Goal: Information Seeking & Learning: Ask a question

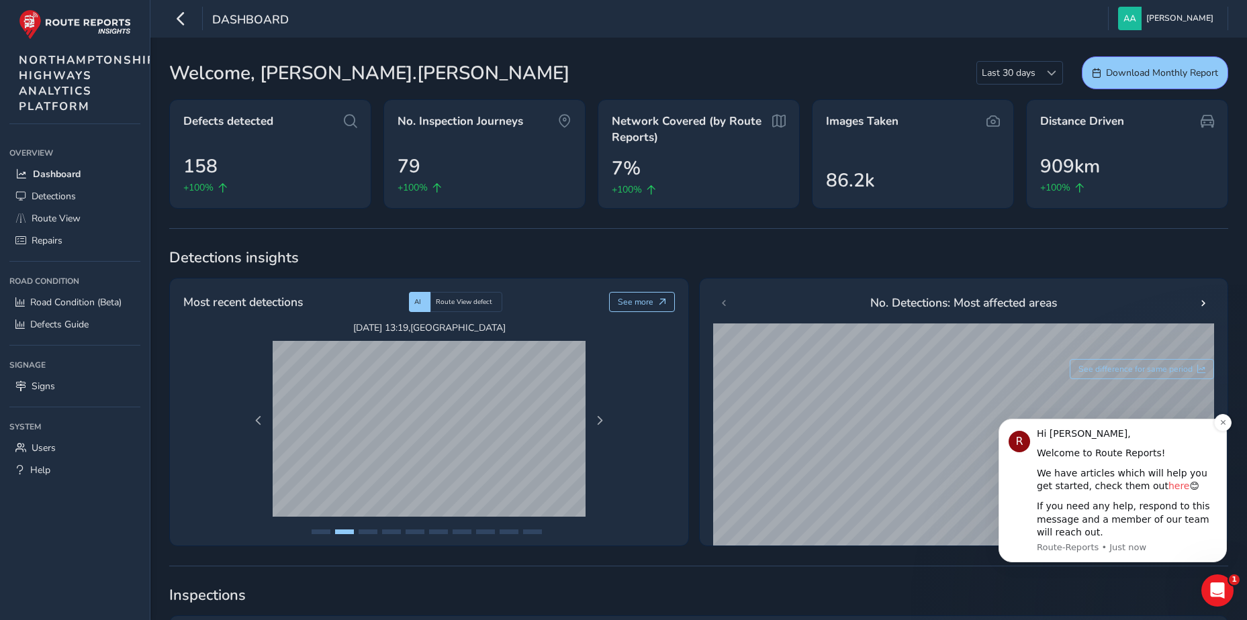
click at [1168, 490] on link "here" at bounding box center [1178, 486] width 21 height 11
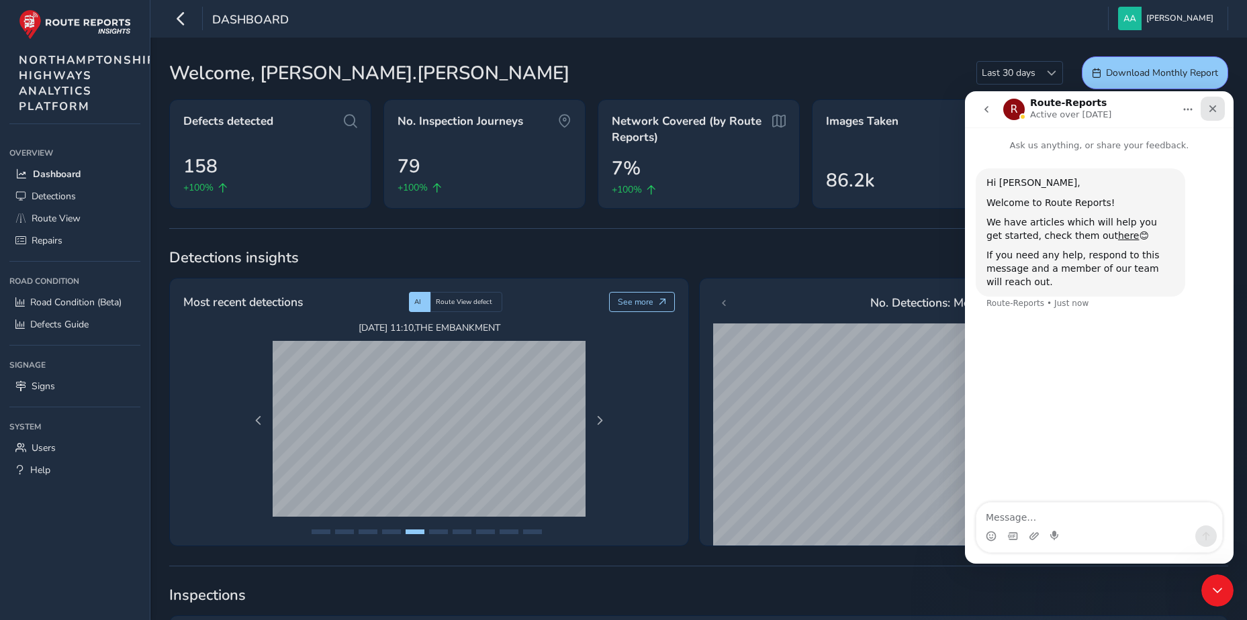
click at [1211, 110] on icon "Close" at bounding box center [1212, 108] width 7 height 7
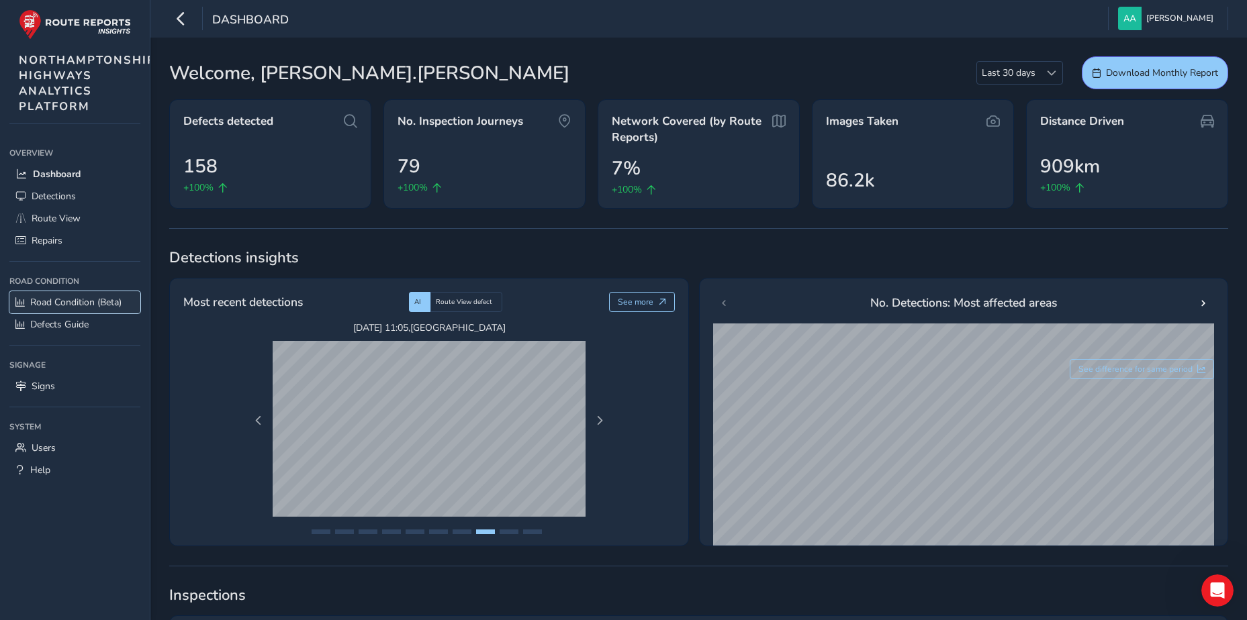
click at [63, 303] on span "Road Condition (Beta)" at bounding box center [75, 302] width 91 height 13
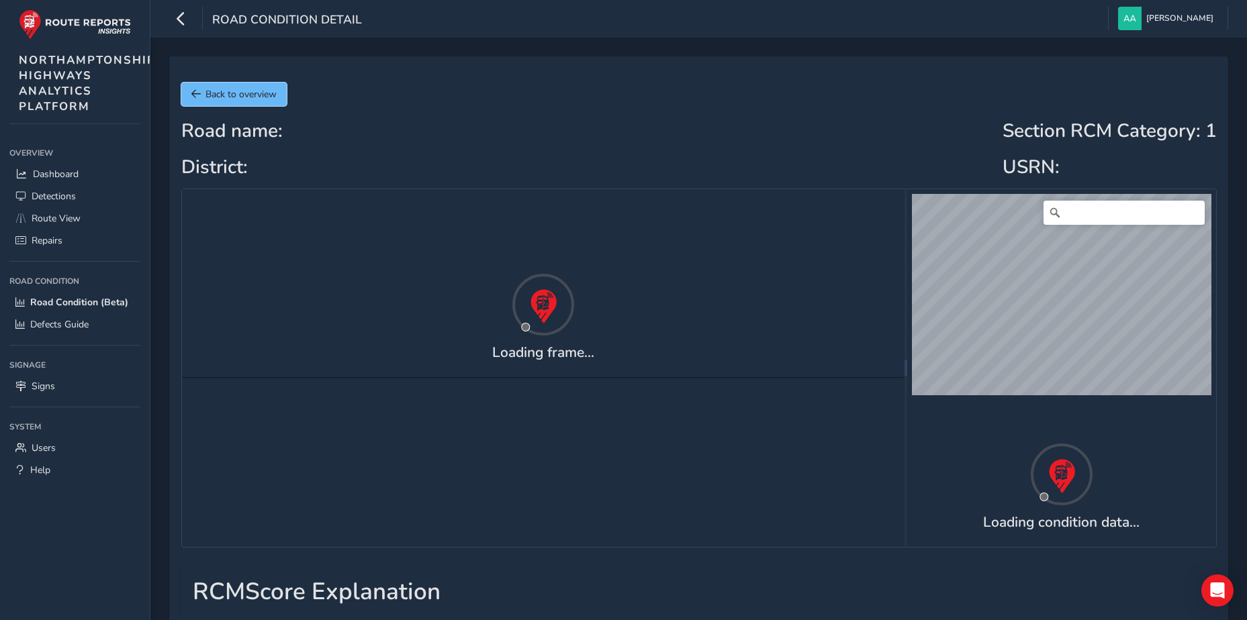
click at [234, 95] on span "Back to overview" at bounding box center [240, 94] width 71 height 13
click at [242, 96] on span "Back to overview" at bounding box center [240, 94] width 71 height 13
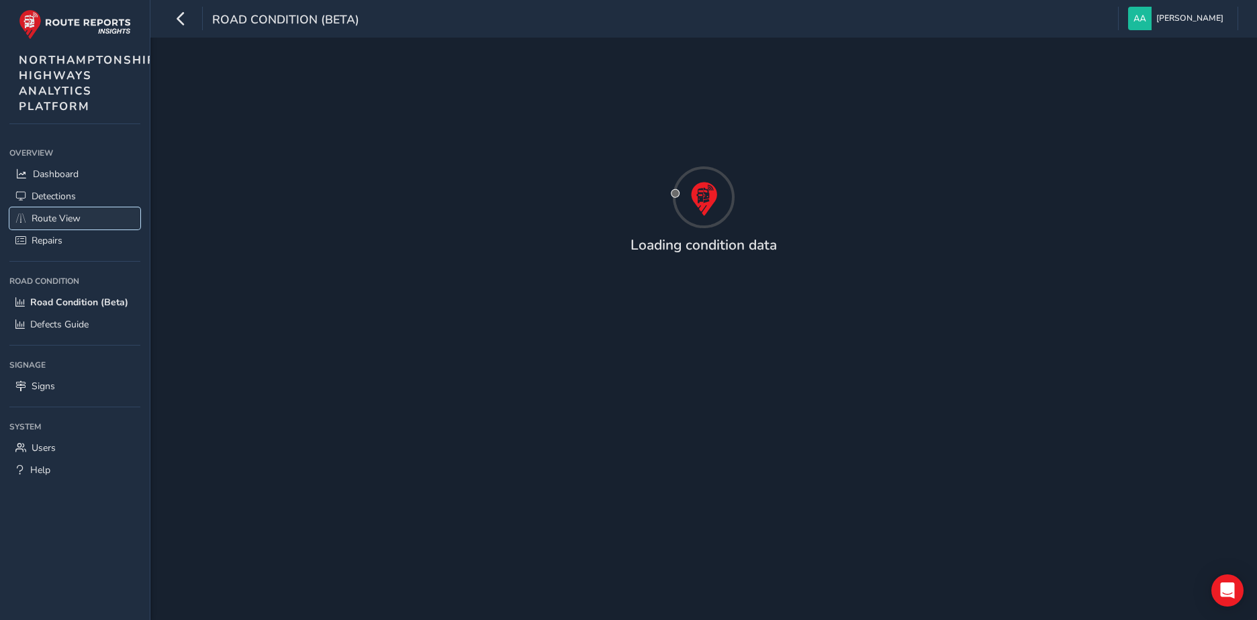
click at [53, 217] on span "Route View" at bounding box center [56, 218] width 49 height 13
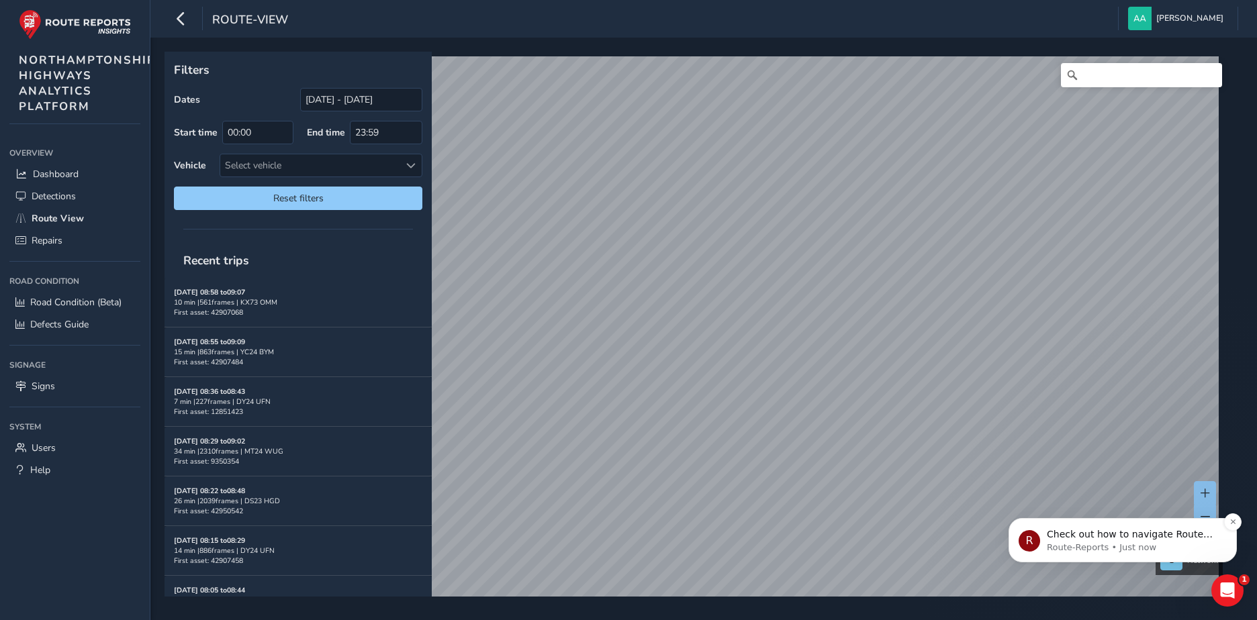
click at [1112, 542] on p "Route-Reports • Just now" at bounding box center [1133, 548] width 173 height 12
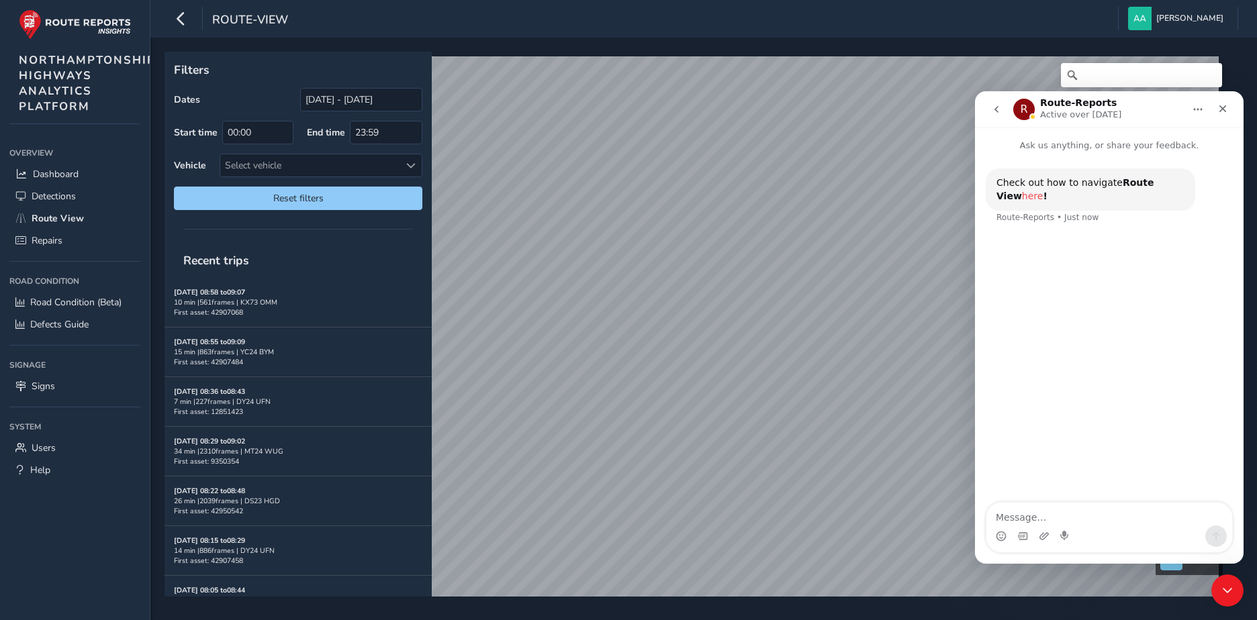
click at [1043, 191] on link "here" at bounding box center [1032, 196] width 21 height 11
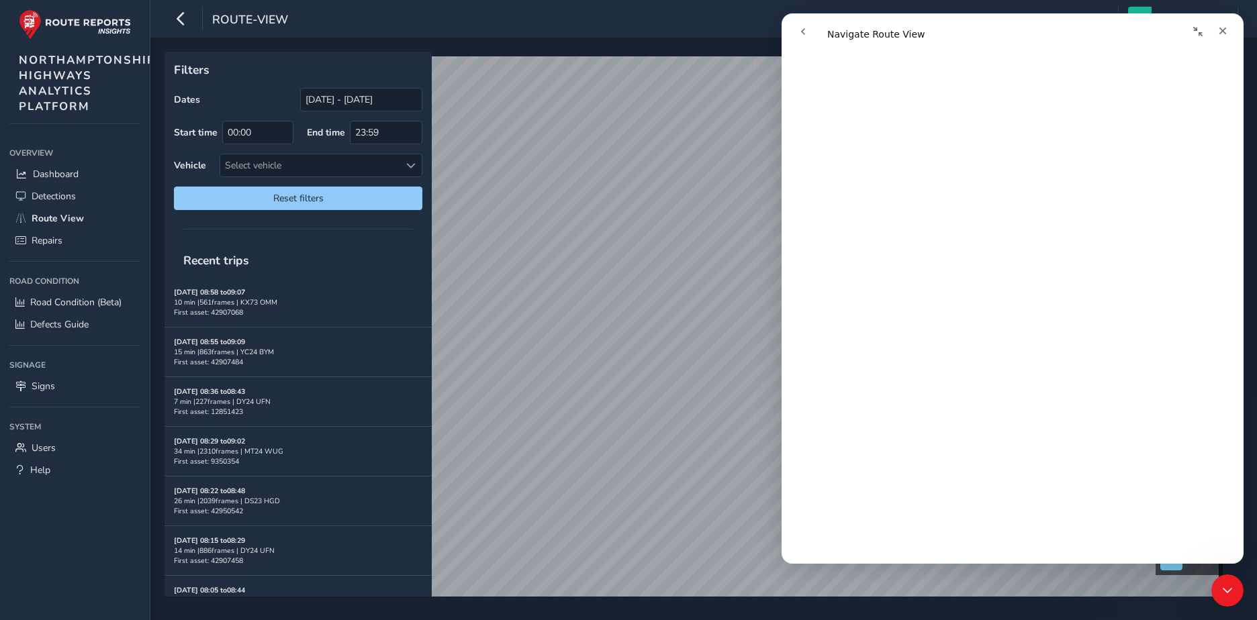
scroll to position [873, 0]
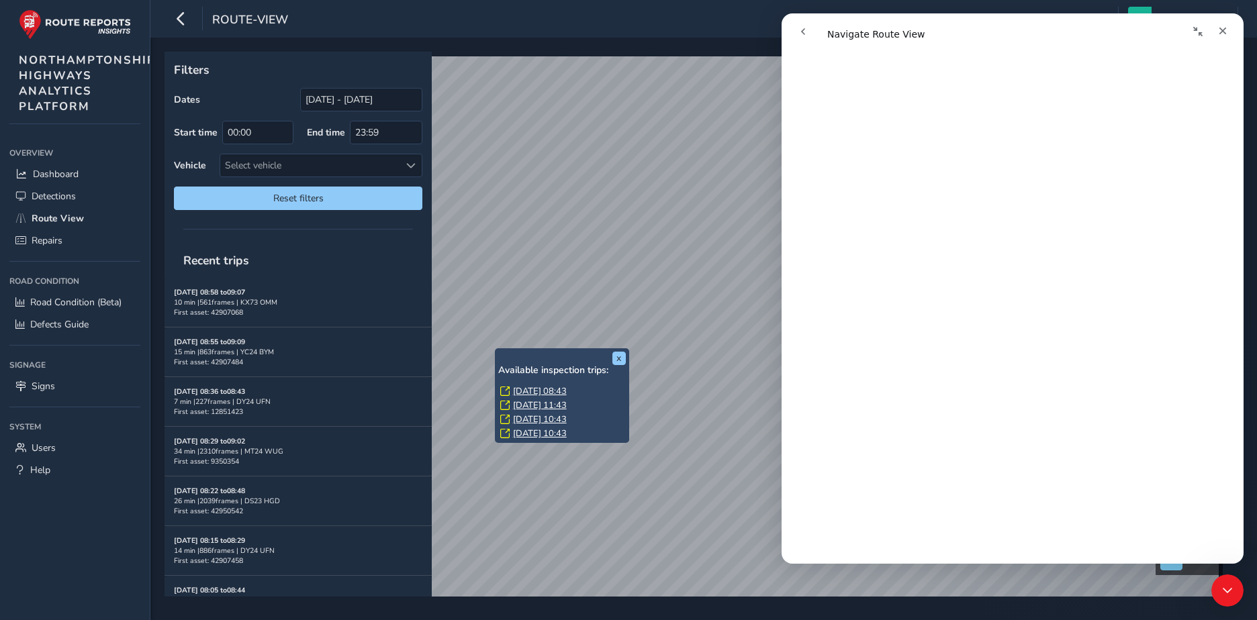
drag, startPoint x: 311, startPoint y: 332, endPoint x: 497, endPoint y: 351, distance: 186.2
click at [497, 351] on div "x Available inspection trips: [DATE] 08:43 [DATE] 11:43 [DATE] 10:43 [DATE] 10:…" at bounding box center [562, 395] width 134 height 95
click at [531, 392] on link "Thu, 28 Aug, 08:43" at bounding box center [540, 391] width 54 height 12
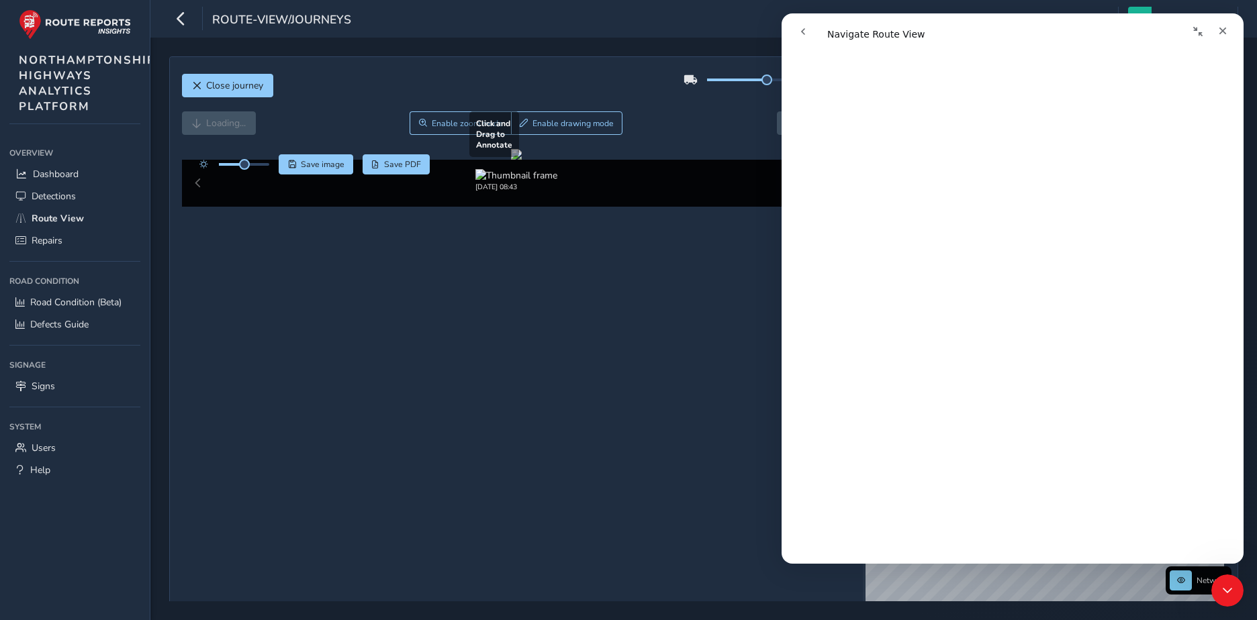
drag, startPoint x: 589, startPoint y: 351, endPoint x: 338, endPoint y: 372, distance: 251.9
click at [511, 160] on div at bounding box center [516, 154] width 11 height 11
drag, startPoint x: 551, startPoint y: 349, endPoint x: 361, endPoint y: 356, distance: 190.1
click at [511, 160] on div at bounding box center [516, 154] width 11 height 11
drag, startPoint x: 760, startPoint y: 83, endPoint x: 732, endPoint y: 87, distance: 28.5
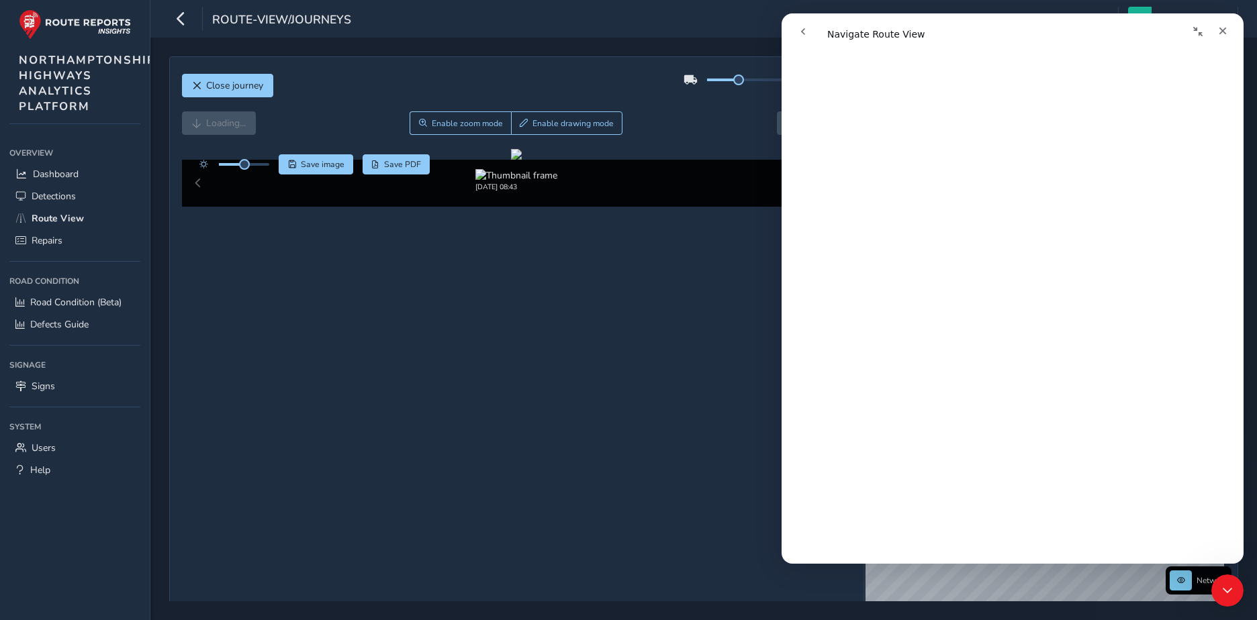
click at [732, 87] on div at bounding box center [766, 79] width 167 height 21
drag, startPoint x: 622, startPoint y: 311, endPoint x: 403, endPoint y: 310, distance: 218.9
click at [511, 160] on div at bounding box center [516, 154] width 11 height 11
drag, startPoint x: 488, startPoint y: 307, endPoint x: 505, endPoint y: 328, distance: 26.7
click at [511, 160] on div at bounding box center [516, 154] width 11 height 11
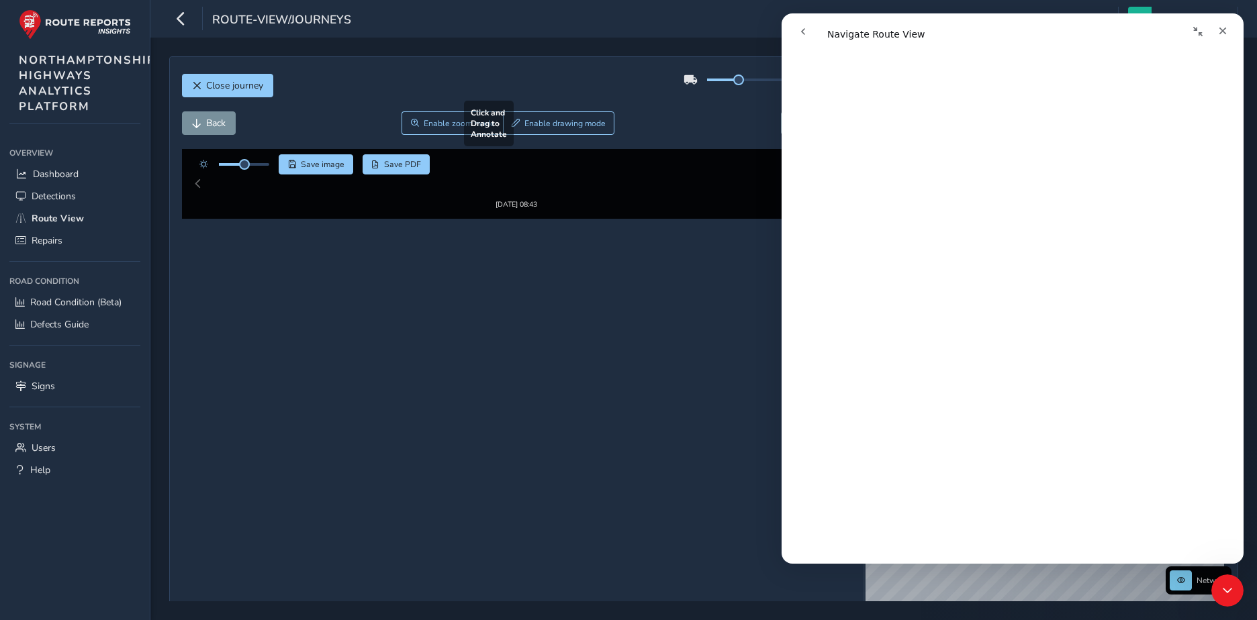
drag, startPoint x: 413, startPoint y: 318, endPoint x: 533, endPoint y: 316, distance: 120.2
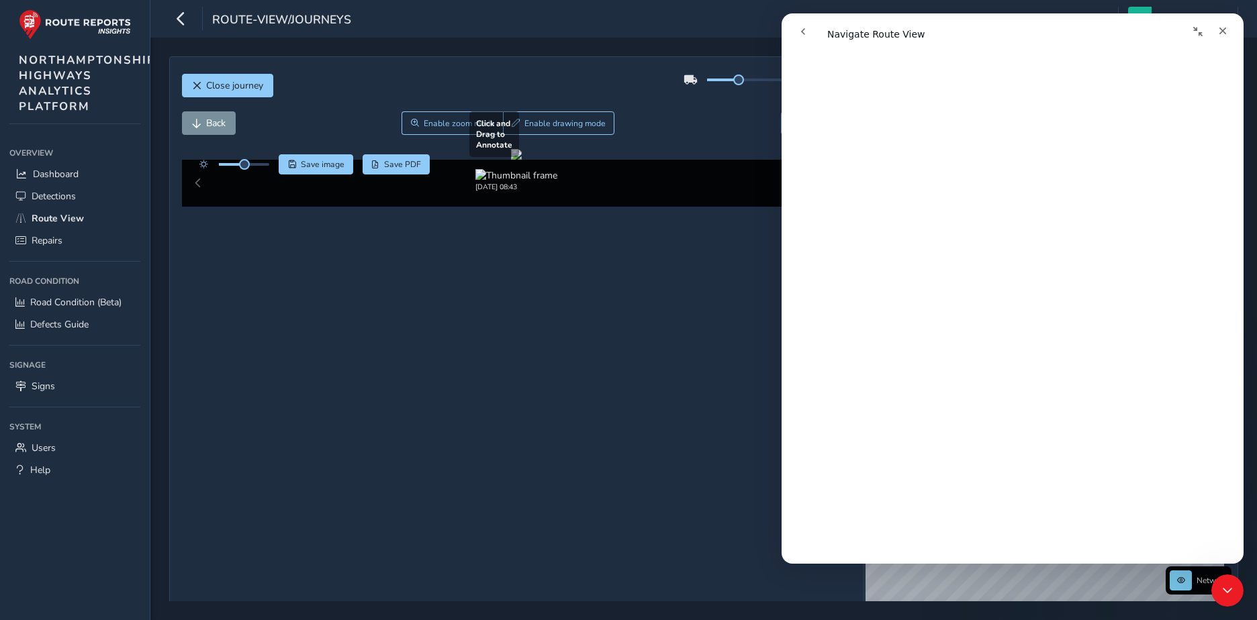
click at [522, 160] on div at bounding box center [516, 154] width 11 height 11
drag, startPoint x: 581, startPoint y: 290, endPoint x: 757, endPoint y: 253, distance: 179.7
click at [522, 160] on div at bounding box center [516, 154] width 11 height 11
click at [452, 127] on span "Enable zoom mode" at bounding box center [458, 123] width 71 height 11
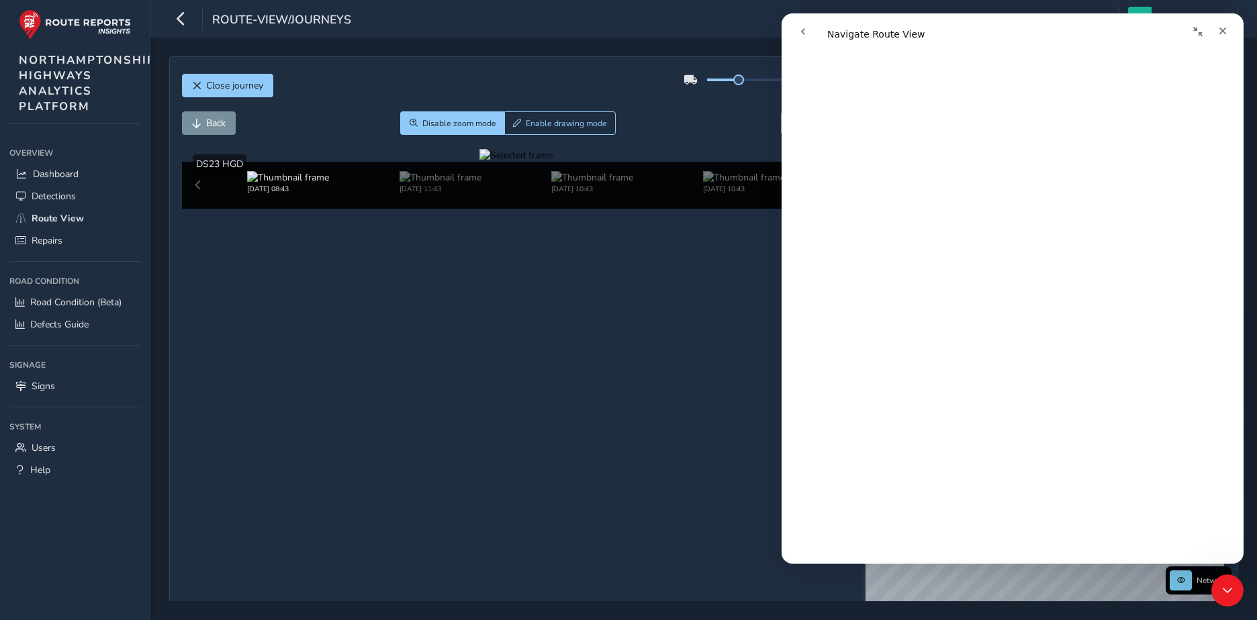
click at [499, 162] on div at bounding box center [515, 155] width 73 height 13
drag, startPoint x: 572, startPoint y: 328, endPoint x: 747, endPoint y: 295, distance: 177.6
click at [747, 295] on img at bounding box center [362, 414] width 1933 height 1088
click at [479, 162] on div at bounding box center [515, 155] width 73 height 13
drag, startPoint x: 380, startPoint y: 340, endPoint x: 163, endPoint y: 258, distance: 231.8
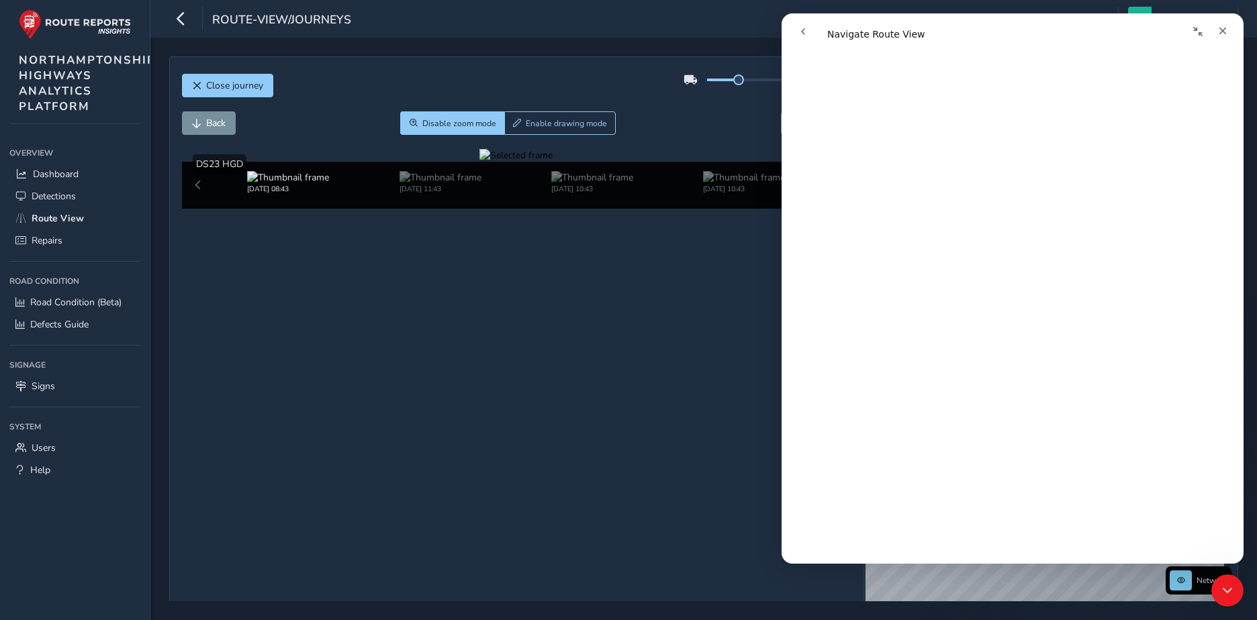
click at [163, 258] on div "Close journey Back Disable zoom mode Enable drawing mode Forward Click and Drag…" at bounding box center [703, 329] width 1106 height 583
click at [479, 162] on div at bounding box center [515, 155] width 73 height 13
drag, startPoint x: 359, startPoint y: 323, endPoint x: 587, endPoint y: 314, distance: 227.7
click at [552, 162] on div at bounding box center [515, 155] width 73 height 13
drag, startPoint x: 587, startPoint y: 314, endPoint x: 204, endPoint y: 371, distance: 386.9
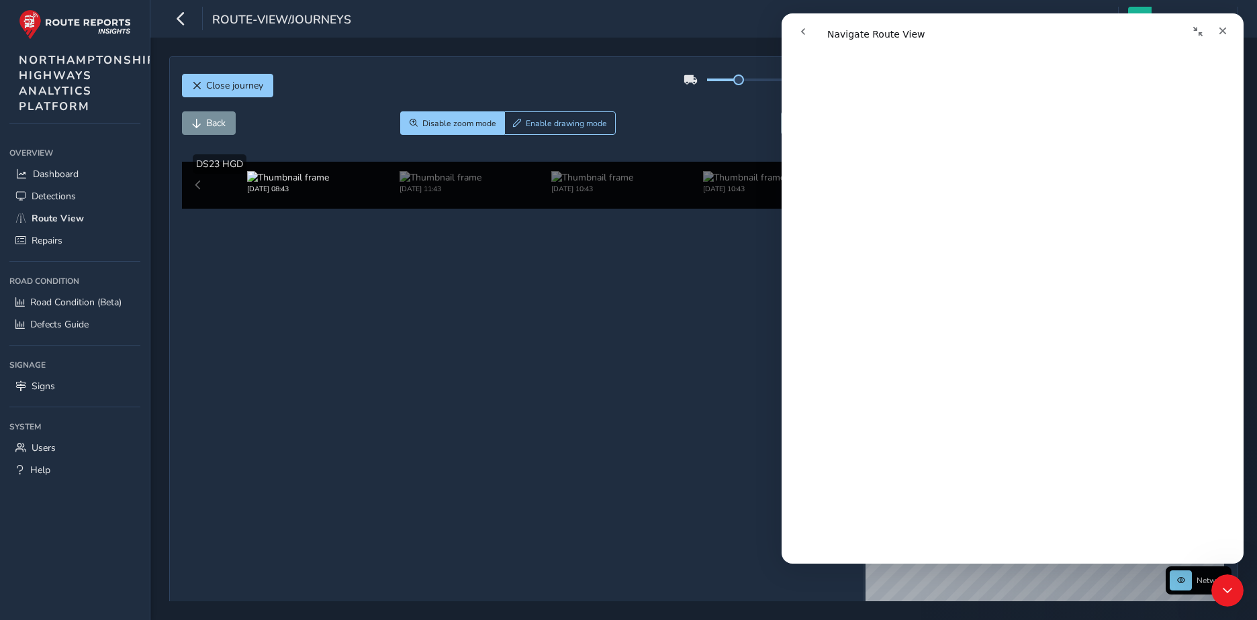
click at [479, 162] on div at bounding box center [515, 155] width 73 height 13
click at [1224, 30] on icon "Close" at bounding box center [1222, 31] width 7 height 7
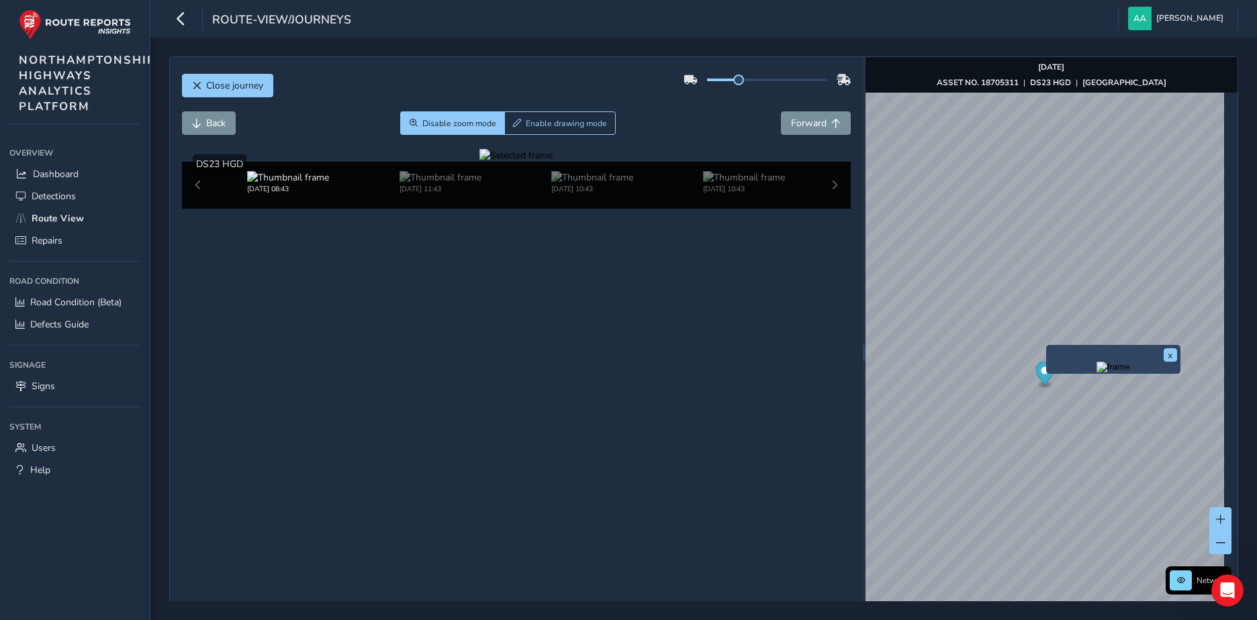
click at [1107, 373] on img "Preview frame" at bounding box center [1113, 367] width 34 height 11
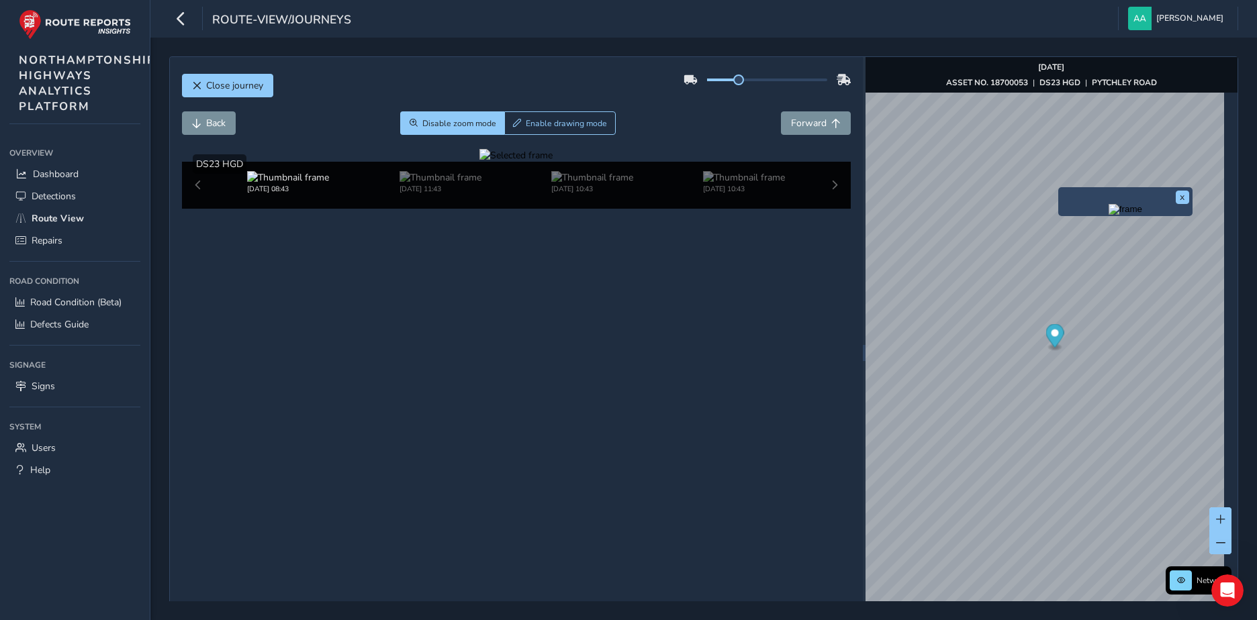
click at [1058, 190] on div "x" at bounding box center [1125, 201] width 134 height 29
click at [1063, 189] on div "x" at bounding box center [1125, 201] width 134 height 29
click at [802, 124] on span "Forward" at bounding box center [809, 123] width 36 height 13
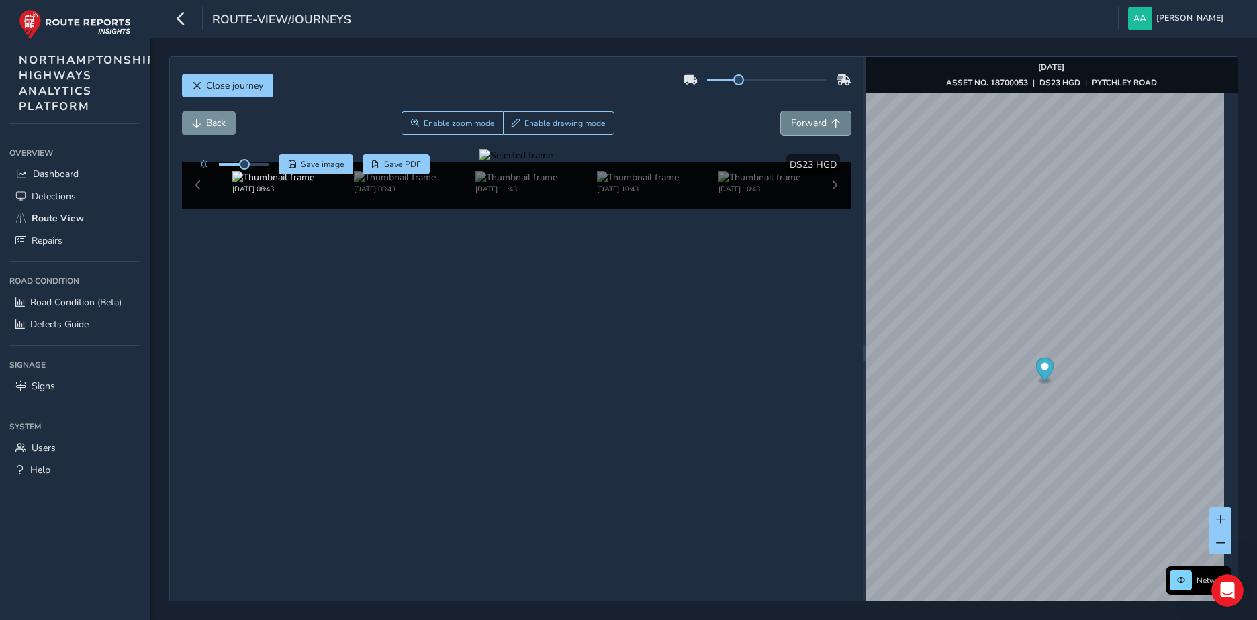
click at [802, 124] on span "Forward" at bounding box center [809, 123] width 36 height 13
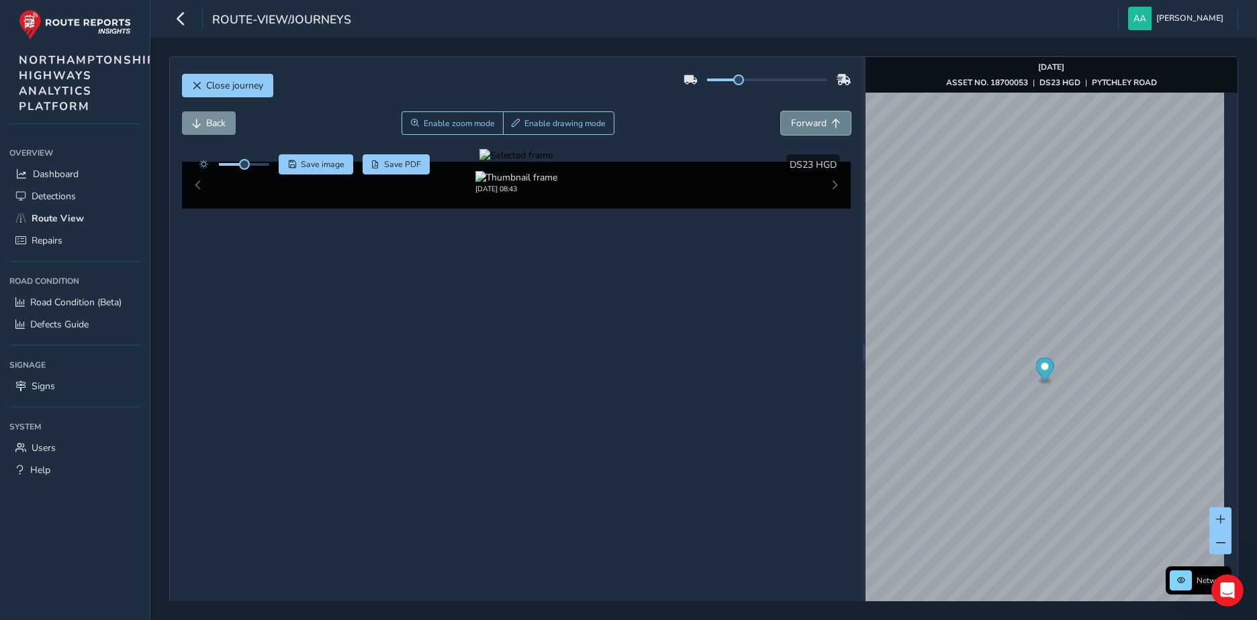
click at [802, 124] on span "Forward" at bounding box center [809, 123] width 36 height 13
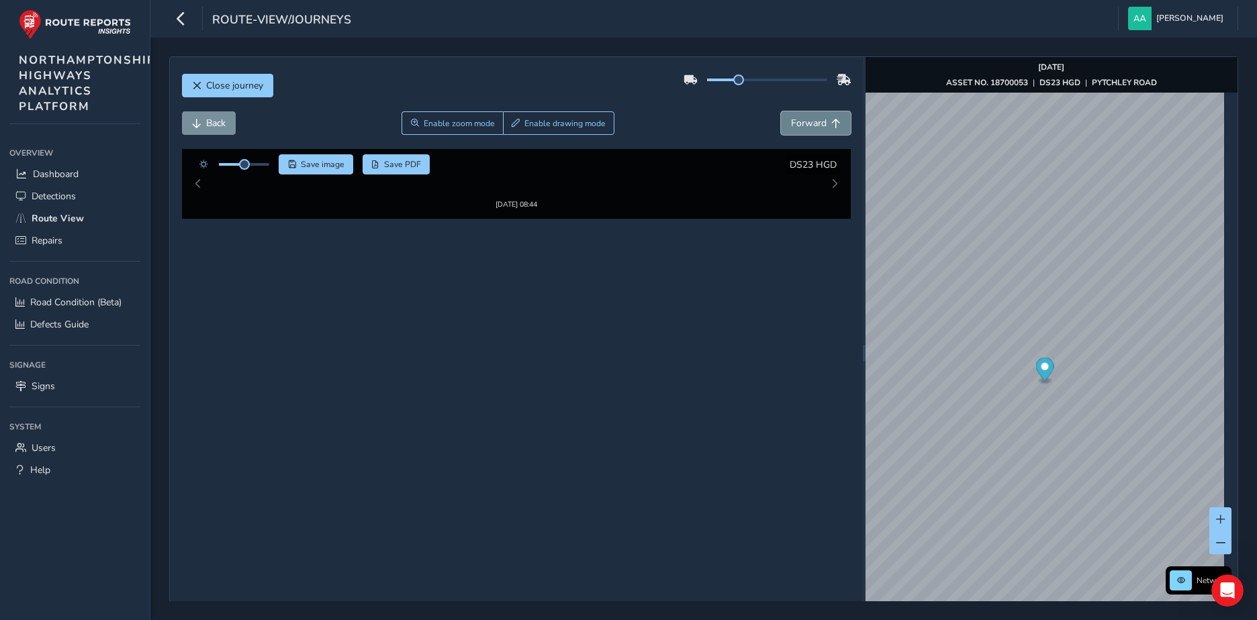
click at [802, 124] on span "Forward" at bounding box center [809, 123] width 36 height 13
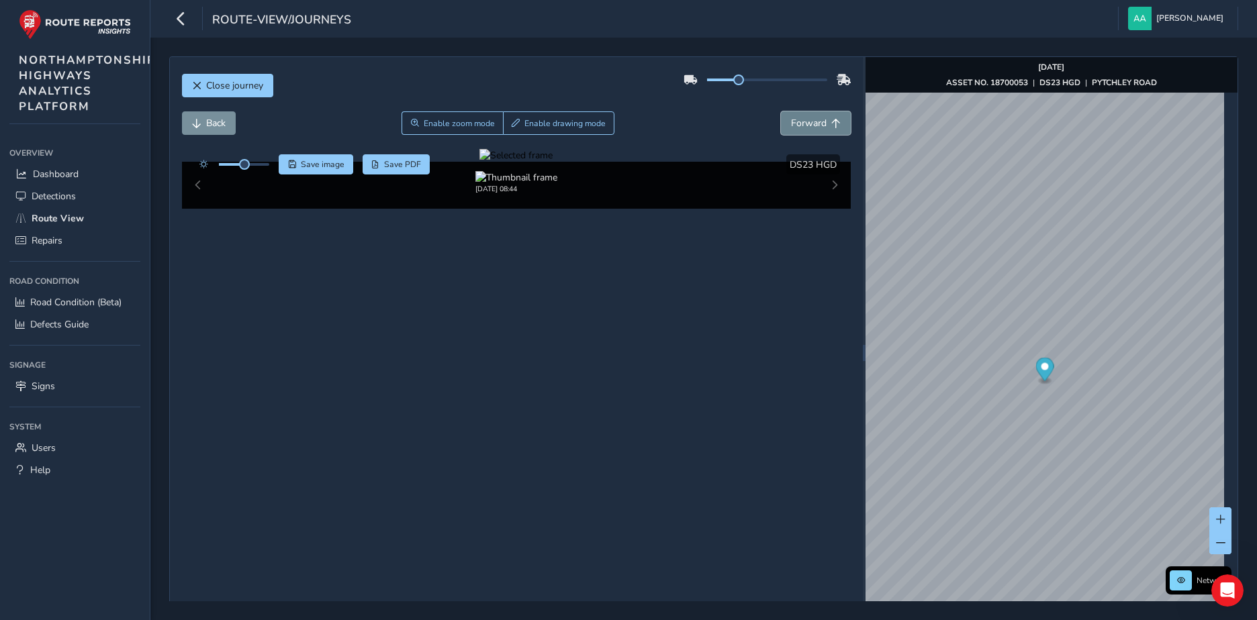
click at [802, 124] on span "Forward" at bounding box center [809, 123] width 36 height 13
click at [479, 162] on div at bounding box center [515, 155] width 73 height 13
click at [419, 385] on img at bounding box center [990, 241] width 1933 height 1088
click at [545, 125] on span "Enable drawing mode" at bounding box center [564, 123] width 81 height 11
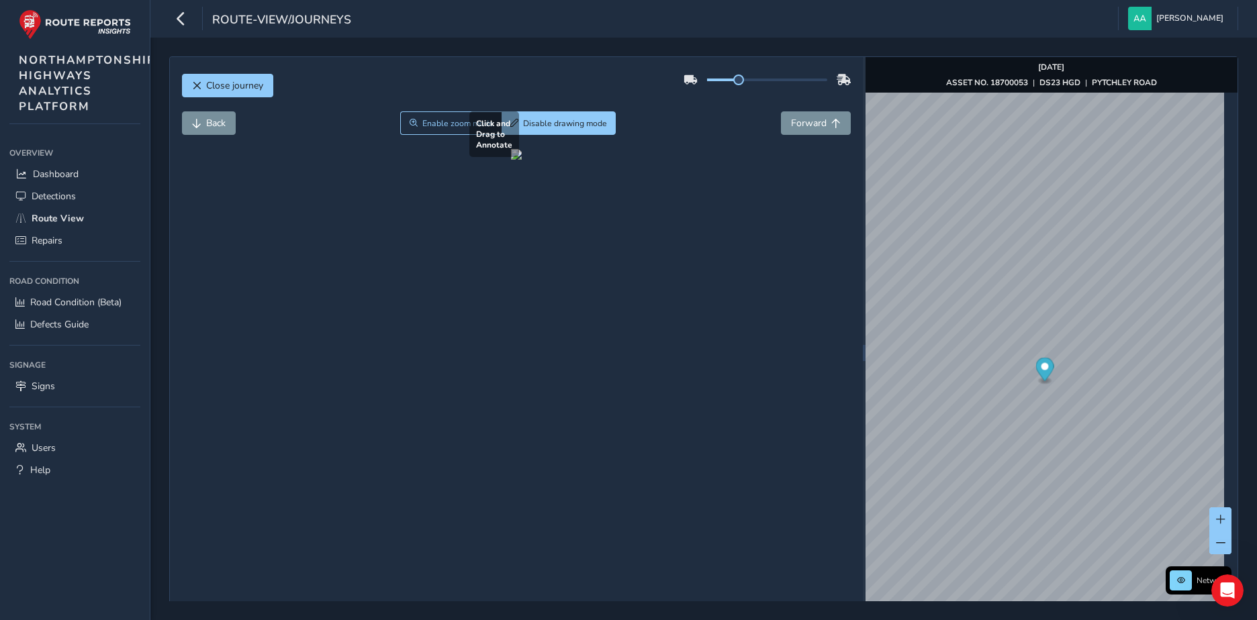
click at [511, 160] on div at bounding box center [516, 154] width 11 height 11
drag, startPoint x: 398, startPoint y: 384, endPoint x: 477, endPoint y: 387, distance: 79.3
click at [511, 160] on div at bounding box center [516, 154] width 11 height 11
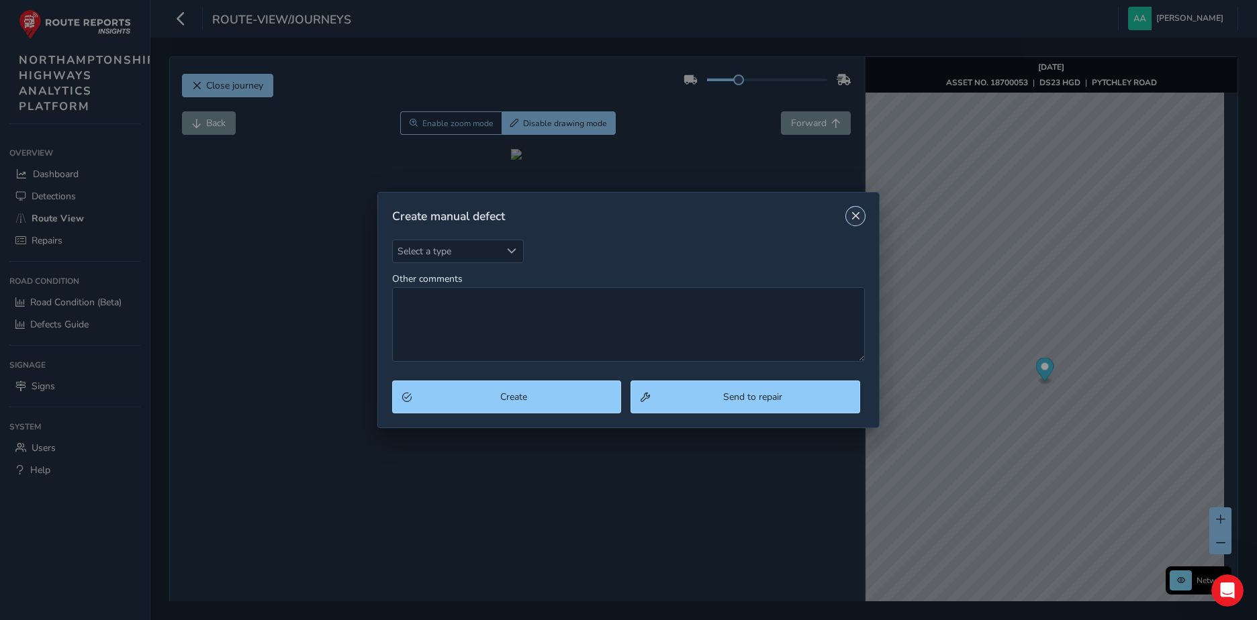
click at [852, 219] on span "Close" at bounding box center [855, 215] width 9 height 9
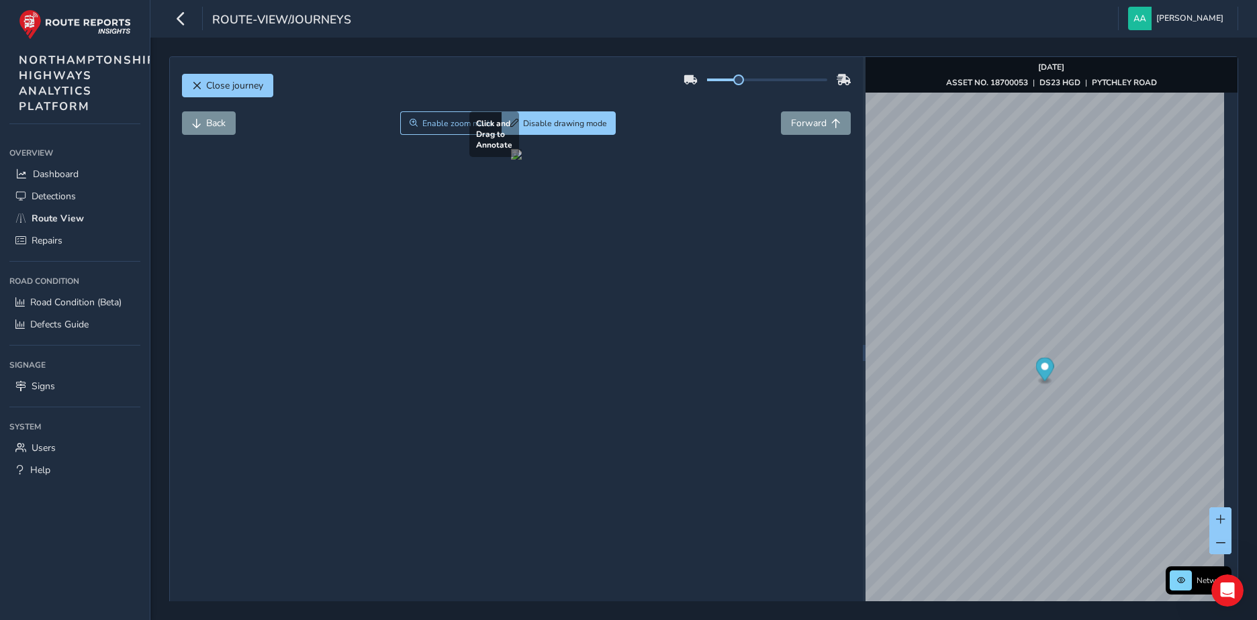
drag, startPoint x: 407, startPoint y: 379, endPoint x: 475, endPoint y: 314, distance: 93.5
click at [511, 160] on div at bounding box center [516, 154] width 11 height 11
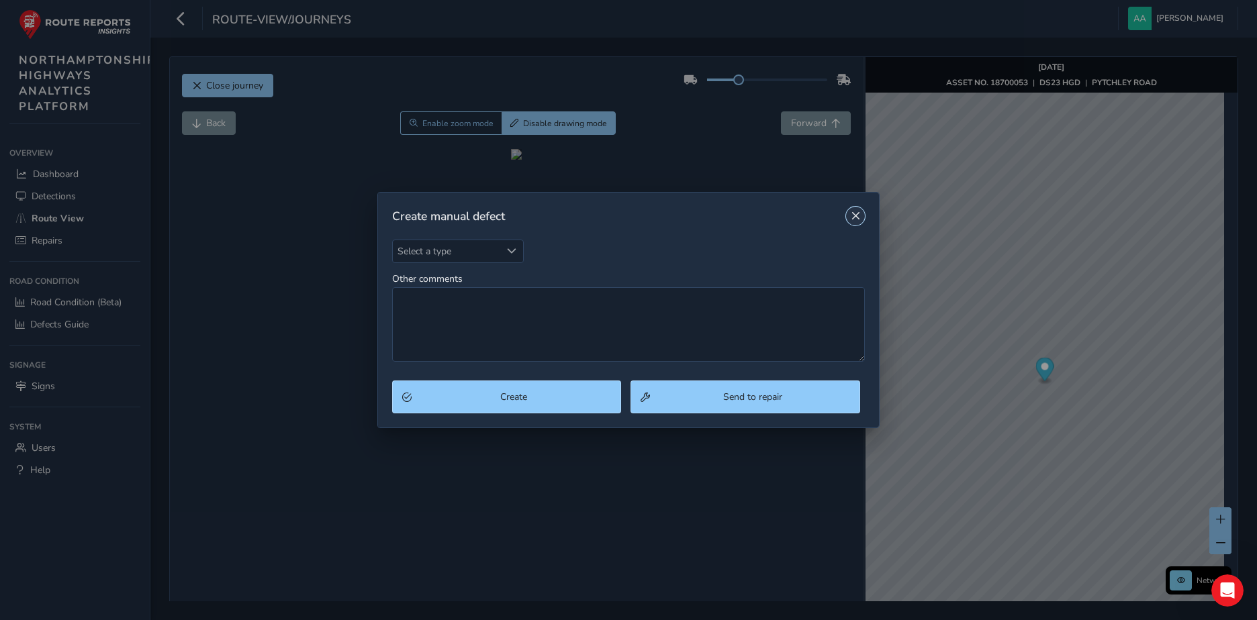
click at [855, 213] on span "Close" at bounding box center [855, 215] width 9 height 9
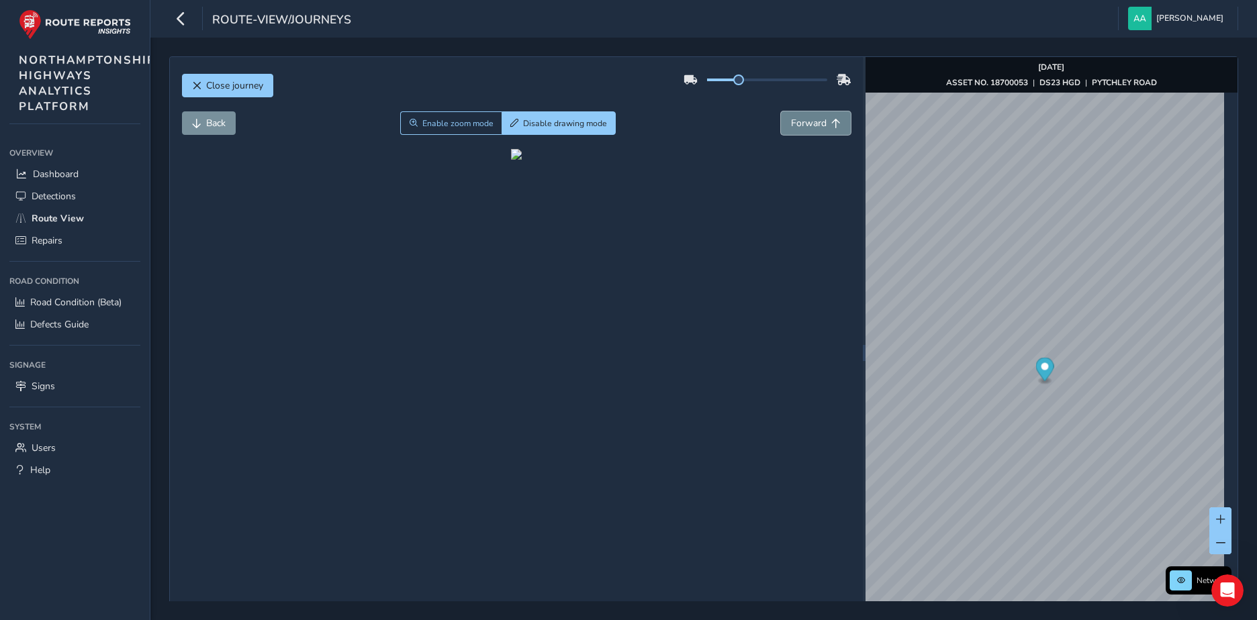
click at [802, 119] on span "Forward" at bounding box center [809, 123] width 36 height 13
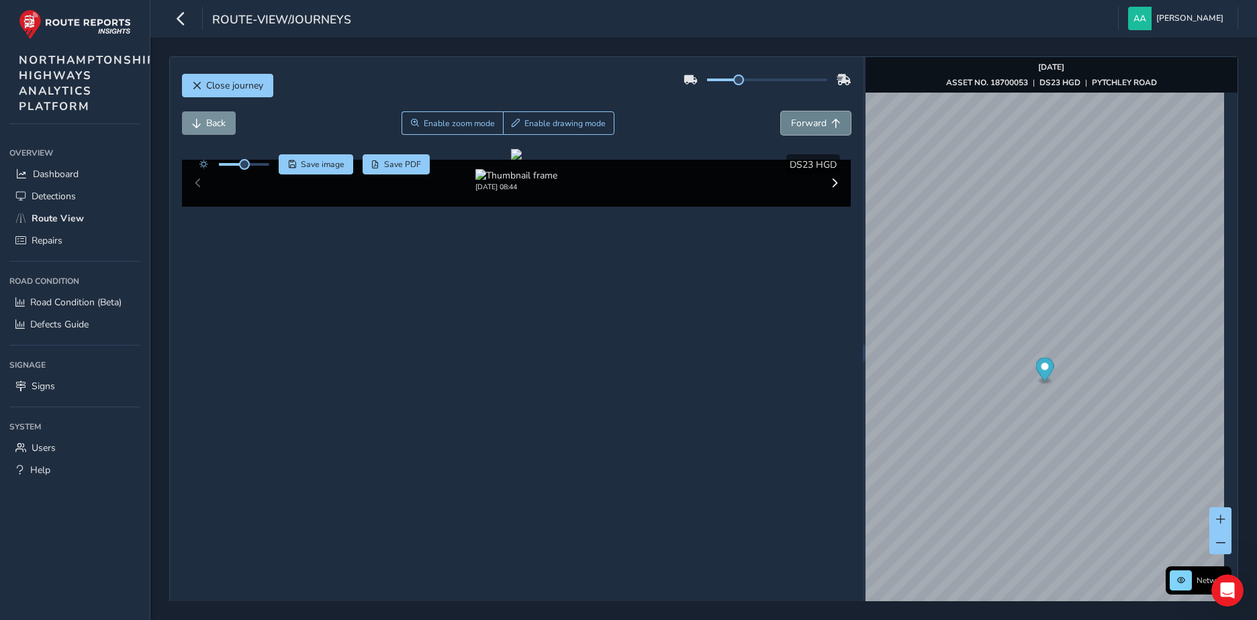
click at [802, 119] on span "Forward" at bounding box center [809, 123] width 36 height 13
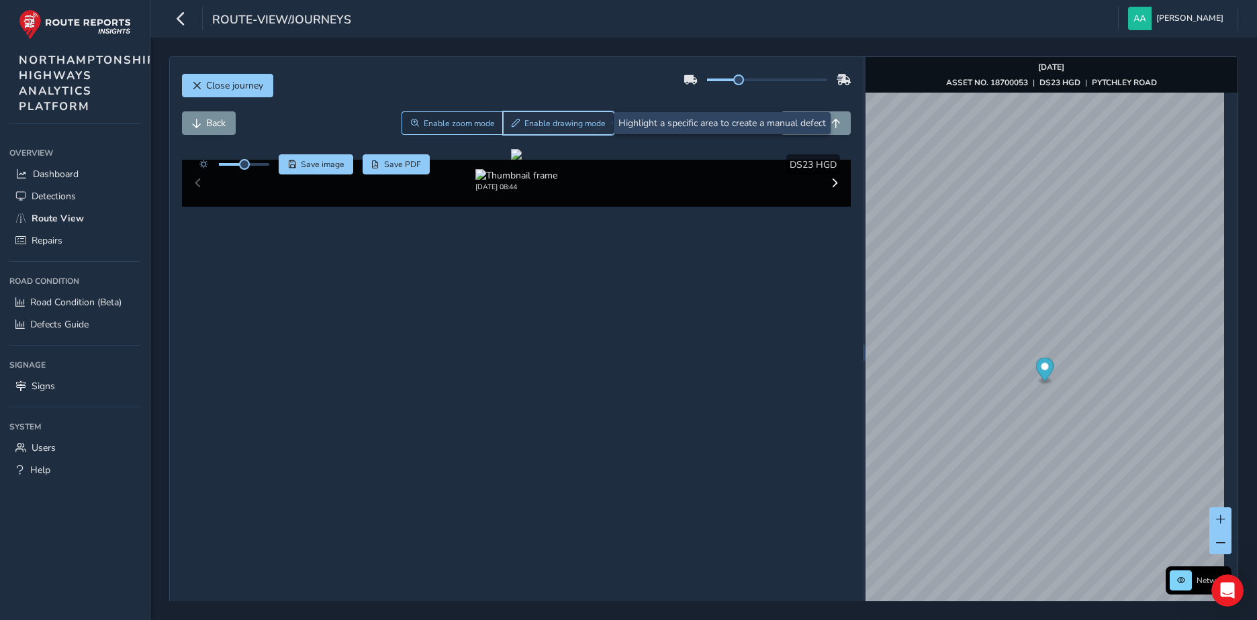
click at [551, 126] on span "Enable drawing mode" at bounding box center [564, 123] width 81 height 11
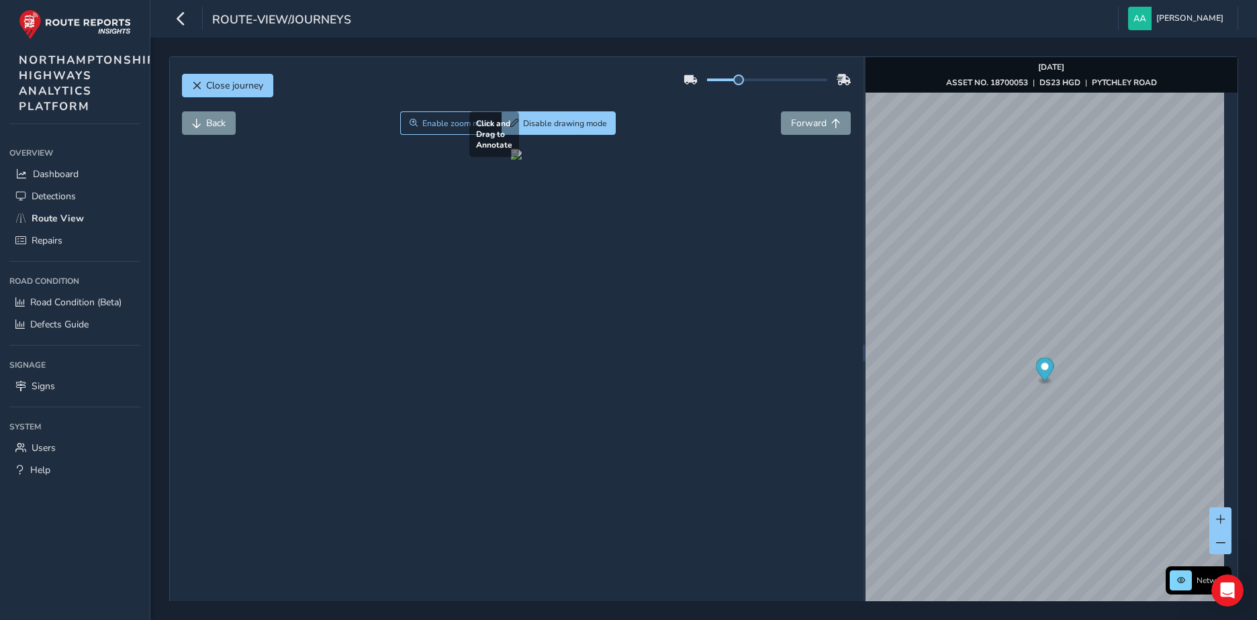
drag, startPoint x: 436, startPoint y: 354, endPoint x: 808, endPoint y: 380, distance: 373.5
click at [522, 160] on div at bounding box center [516, 154] width 11 height 11
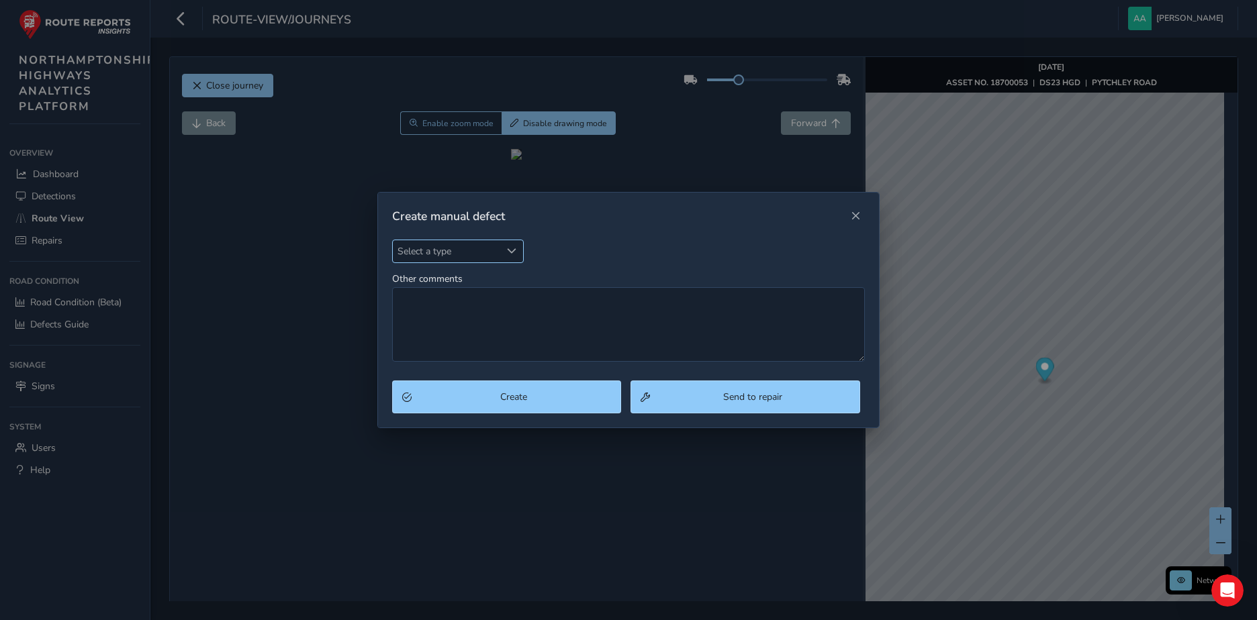
click at [512, 251] on span "Select a type" at bounding box center [511, 250] width 9 height 9
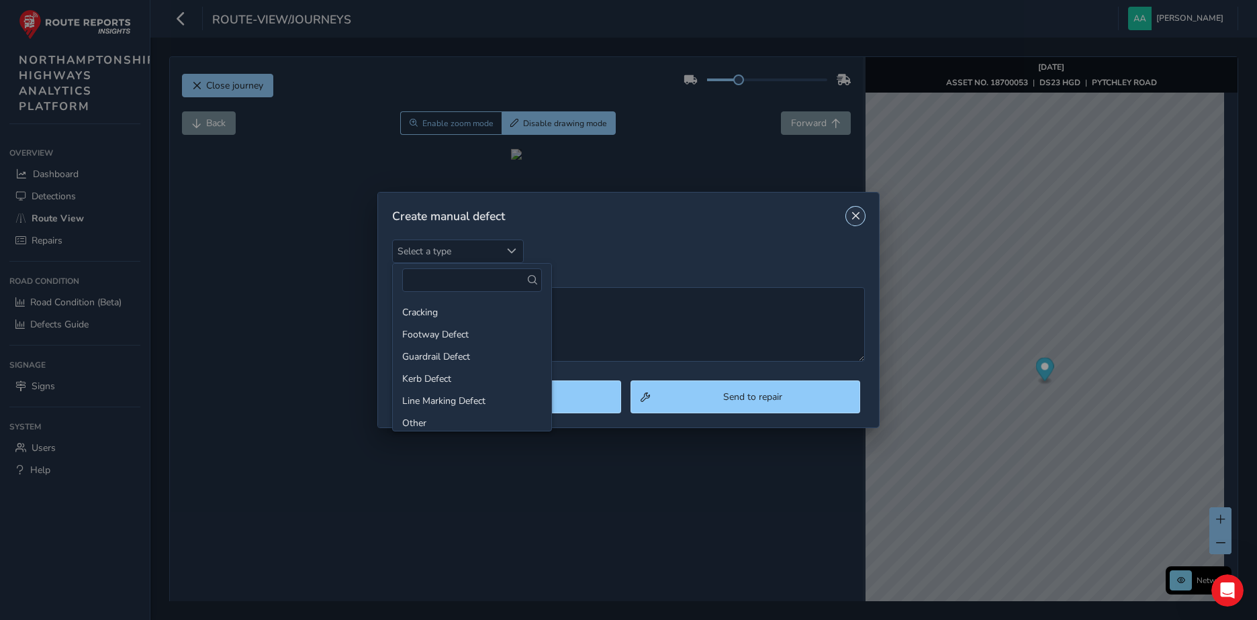
click at [858, 215] on span "Close" at bounding box center [855, 215] width 9 height 9
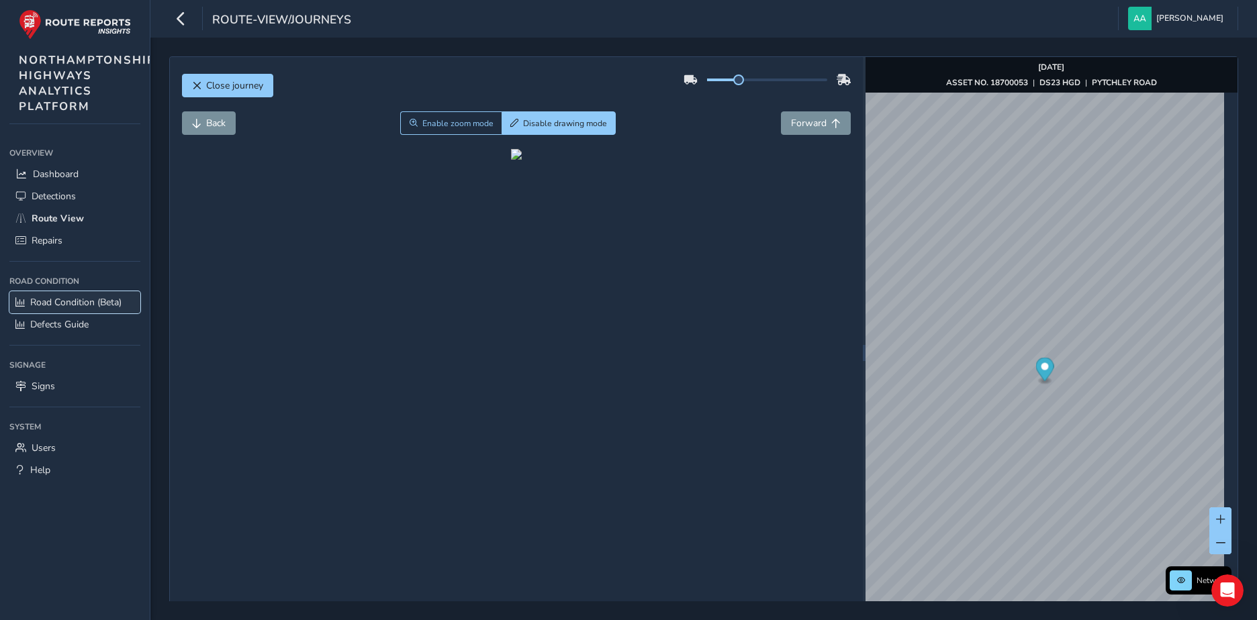
click at [59, 303] on span "Road Condition (Beta)" at bounding box center [75, 302] width 91 height 13
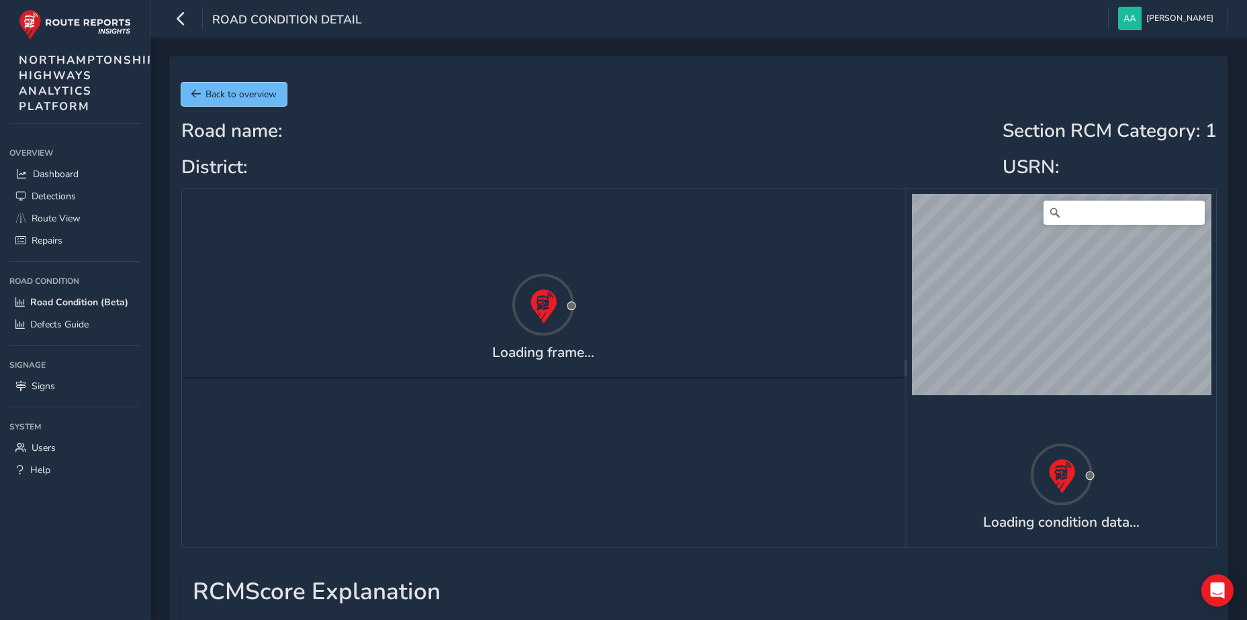
click at [234, 89] on span "Back to overview" at bounding box center [240, 94] width 71 height 13
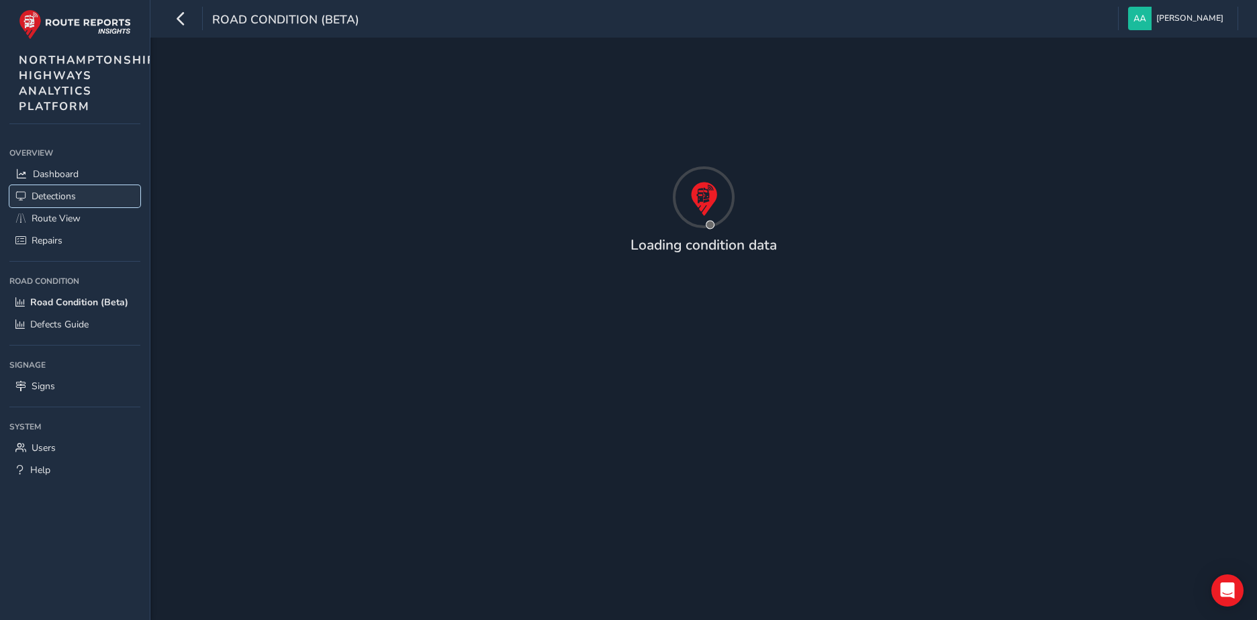
click at [58, 197] on span "Detections" at bounding box center [54, 196] width 44 height 13
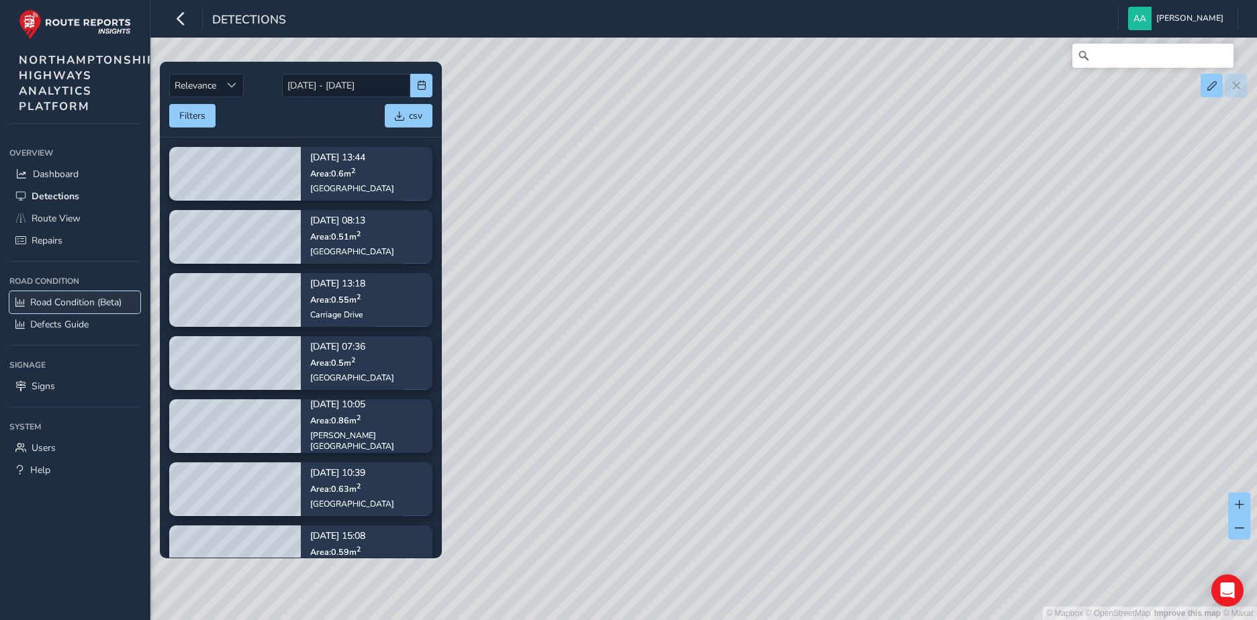
click at [56, 303] on span "Road Condition (Beta)" at bounding box center [75, 302] width 91 height 13
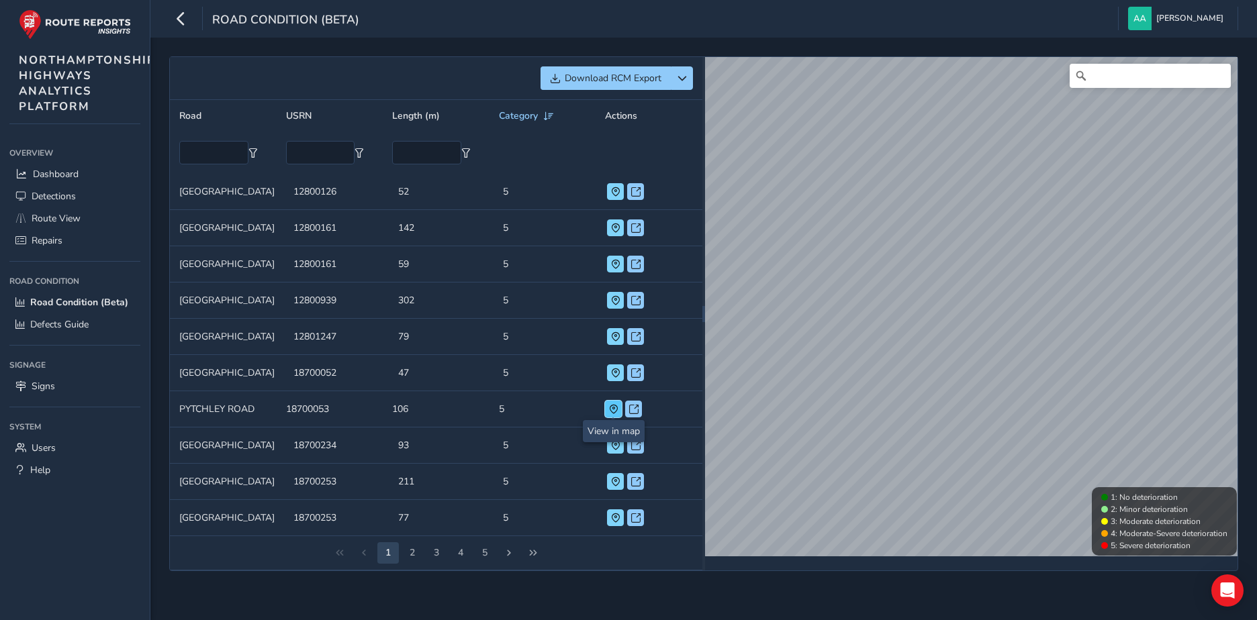
click at [614, 406] on span at bounding box center [613, 409] width 9 height 9
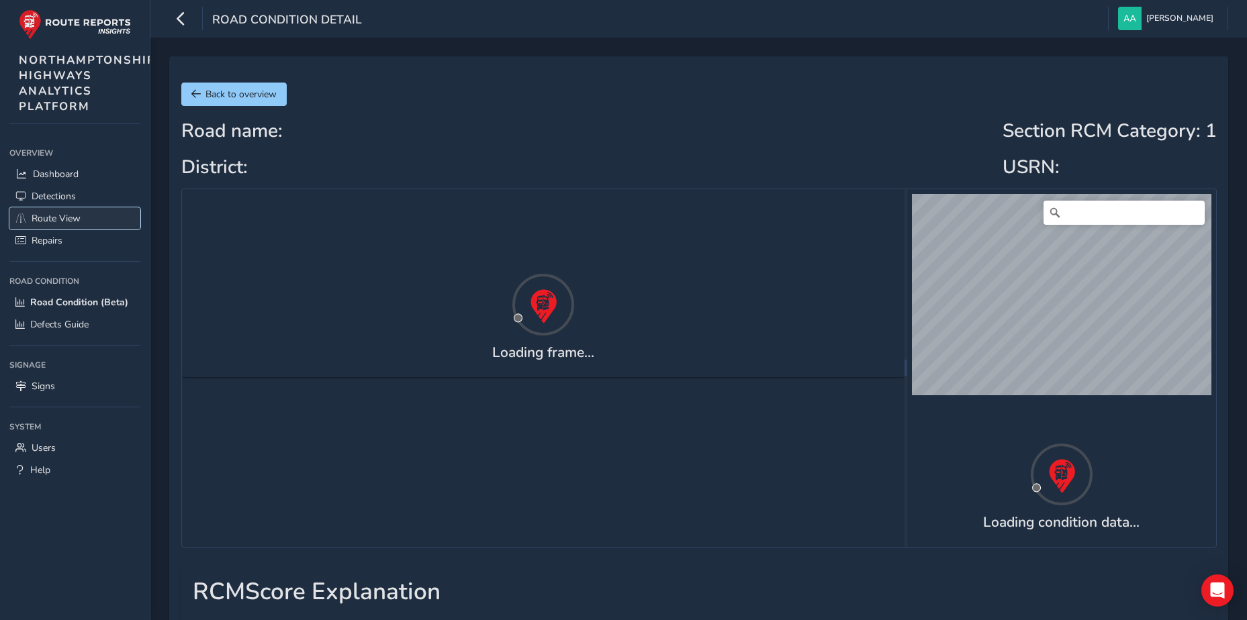
click at [44, 213] on span "Route View" at bounding box center [56, 218] width 49 height 13
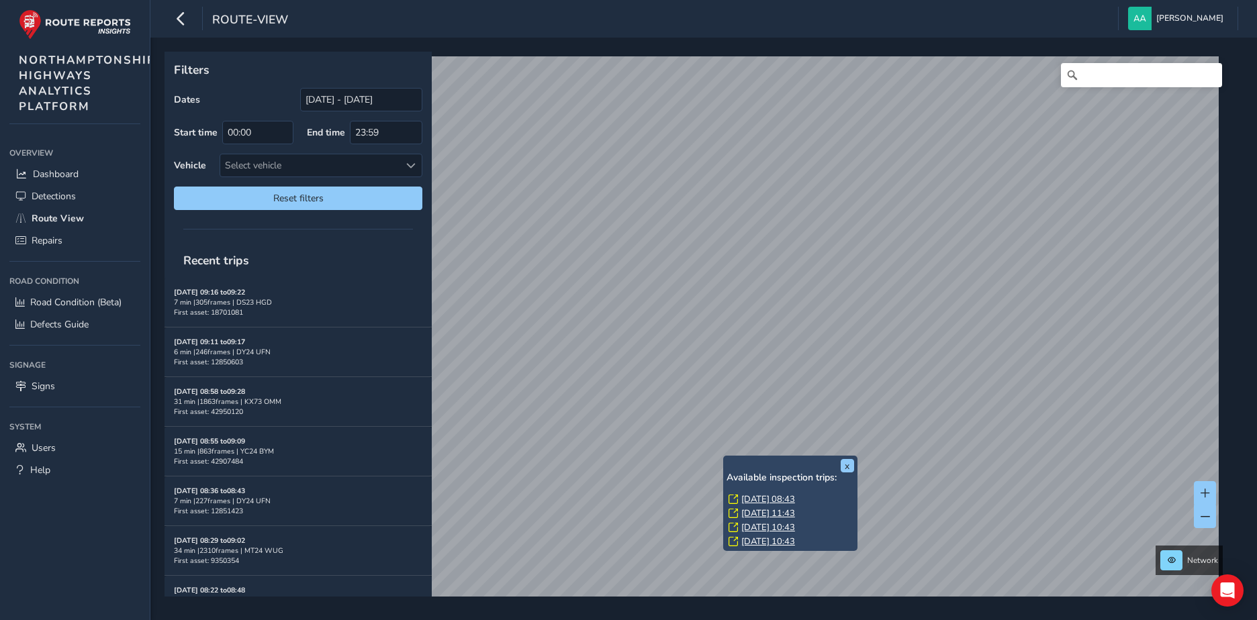
click at [753, 499] on link "Thu, 28 Aug, 08:43" at bounding box center [768, 499] width 54 height 12
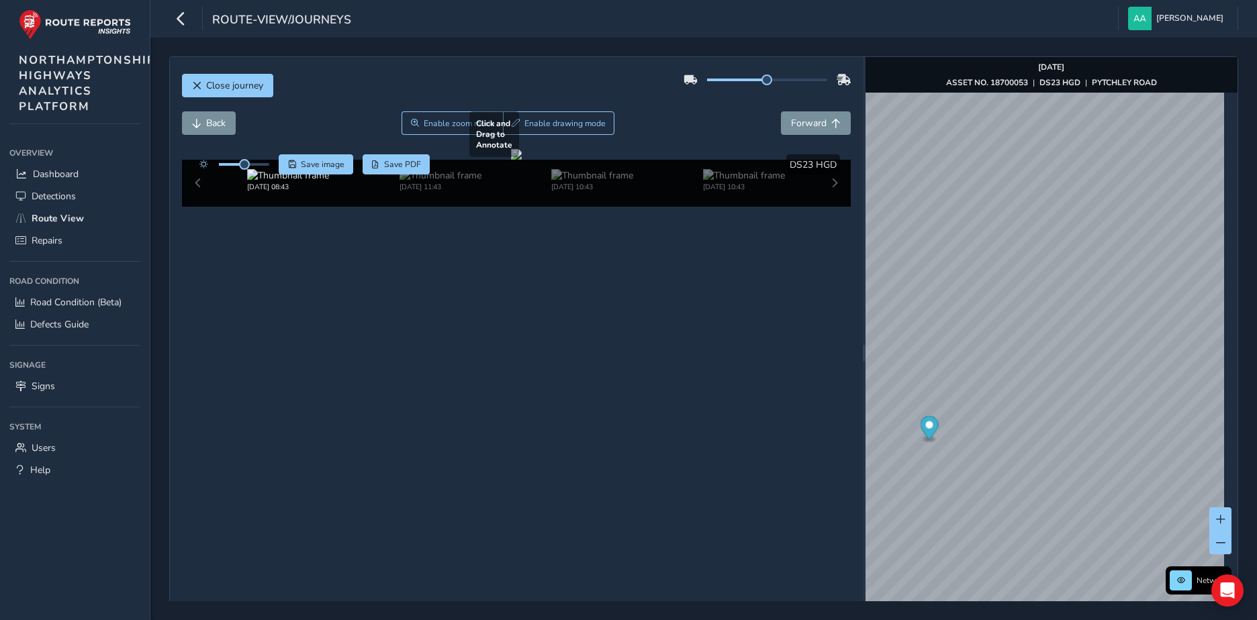
click at [511, 160] on div at bounding box center [516, 154] width 11 height 11
drag, startPoint x: 695, startPoint y: 343, endPoint x: 500, endPoint y: 342, distance: 195.4
click at [511, 160] on div at bounding box center [516, 154] width 11 height 11
drag, startPoint x: 414, startPoint y: 346, endPoint x: 581, endPoint y: 341, distance: 167.2
click at [522, 160] on div at bounding box center [516, 154] width 11 height 11
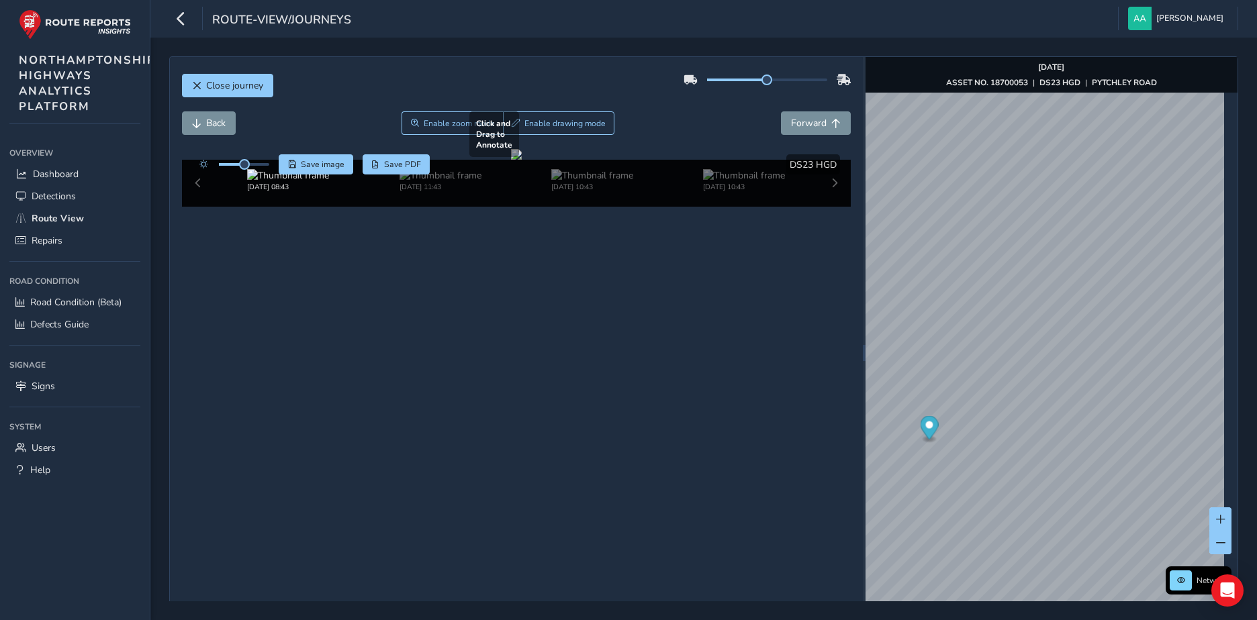
drag, startPoint x: 528, startPoint y: 311, endPoint x: 557, endPoint y: 477, distance: 167.6
click at [522, 160] on div at bounding box center [516, 154] width 11 height 11
click at [511, 160] on div at bounding box center [516, 154] width 11 height 11
click at [522, 160] on div at bounding box center [516, 154] width 11 height 11
click at [1223, 587] on icon "Open Intercom Messenger" at bounding box center [1226, 590] width 15 height 17
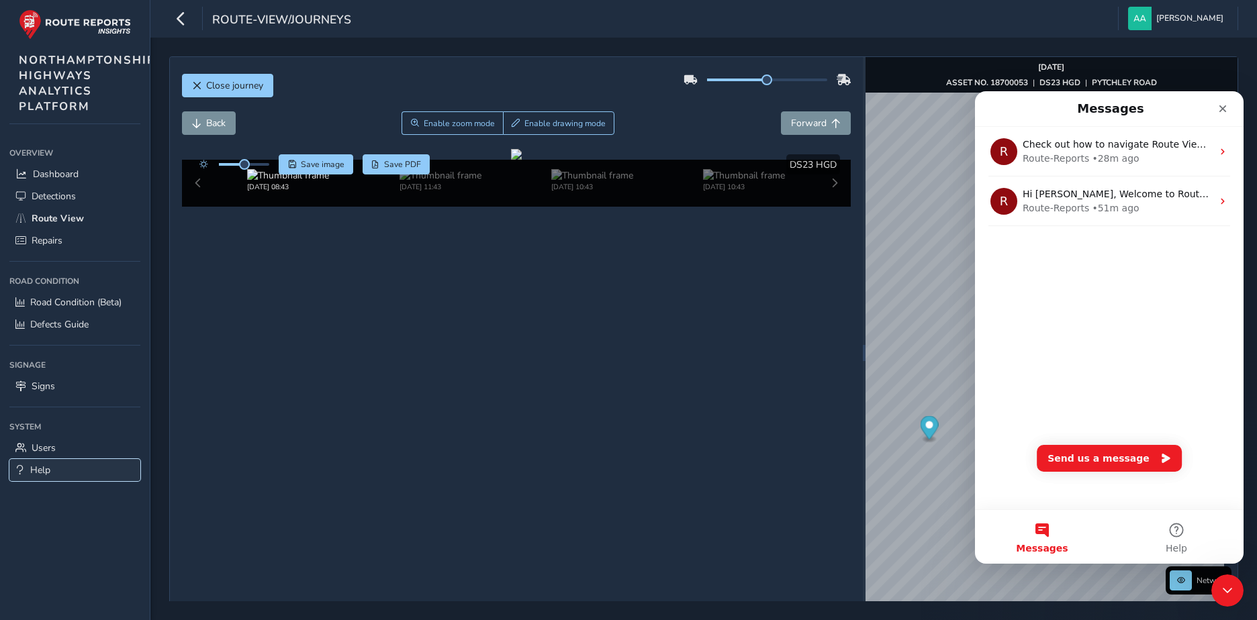
click at [39, 471] on span "Help" at bounding box center [40, 470] width 20 height 13
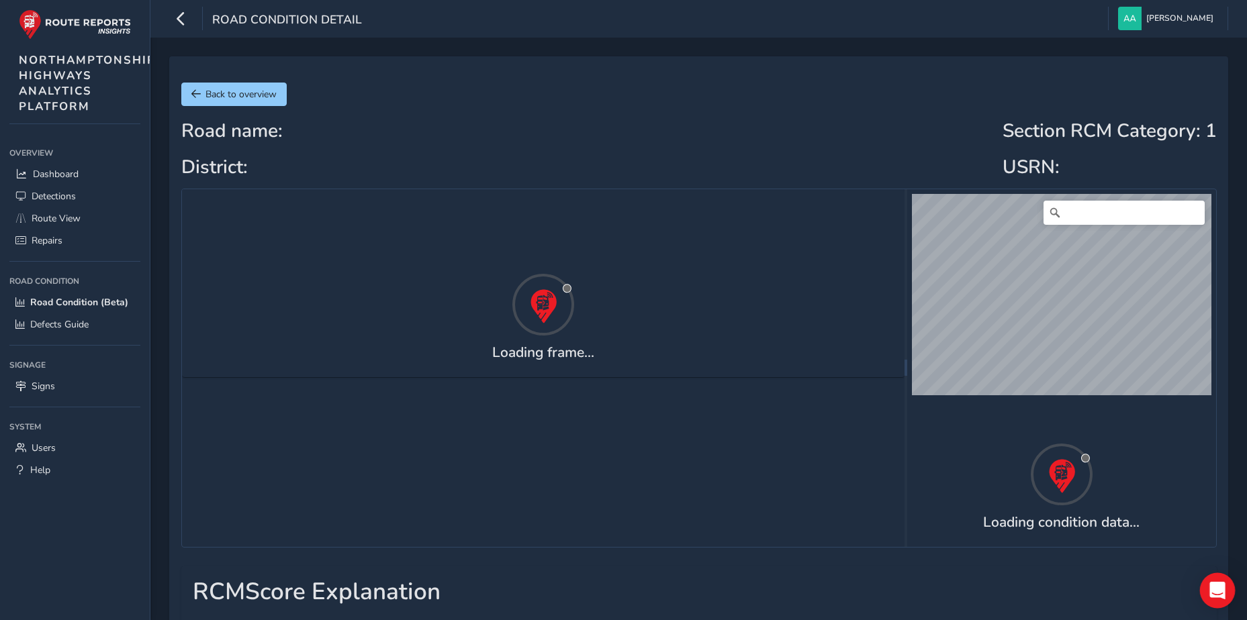
click at [1216, 591] on icon "Open Intercom Messenger" at bounding box center [1216, 590] width 15 height 17
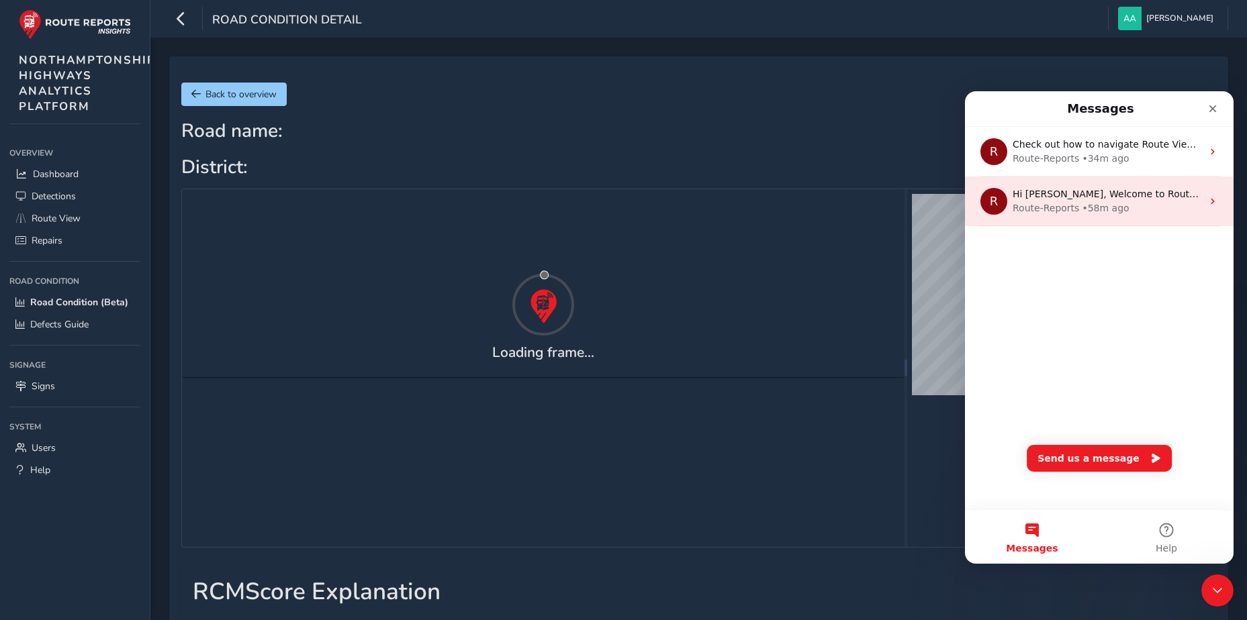
click at [1061, 201] on div "Hi Andrew, Welcome to Route Reports! We have articles which will help you get s…" at bounding box center [1106, 194] width 189 height 14
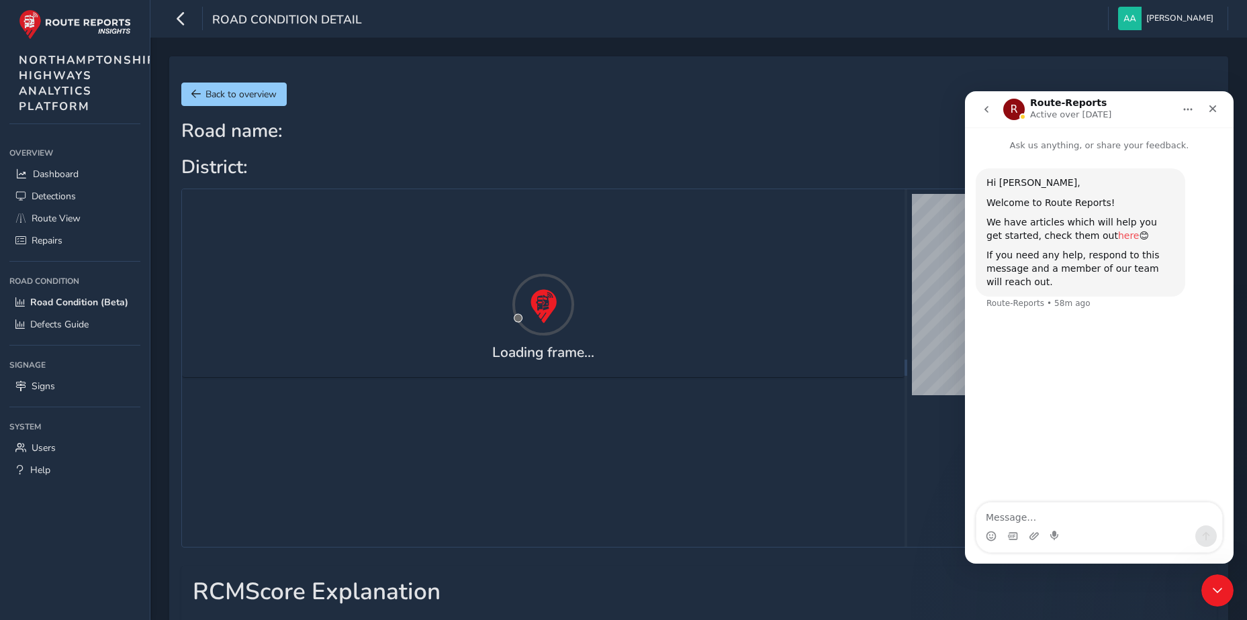
click at [1118, 238] on link "here" at bounding box center [1128, 235] width 21 height 11
click at [1118, 237] on link "here" at bounding box center [1128, 235] width 21 height 11
click at [1216, 109] on icon "Close" at bounding box center [1212, 108] width 11 height 11
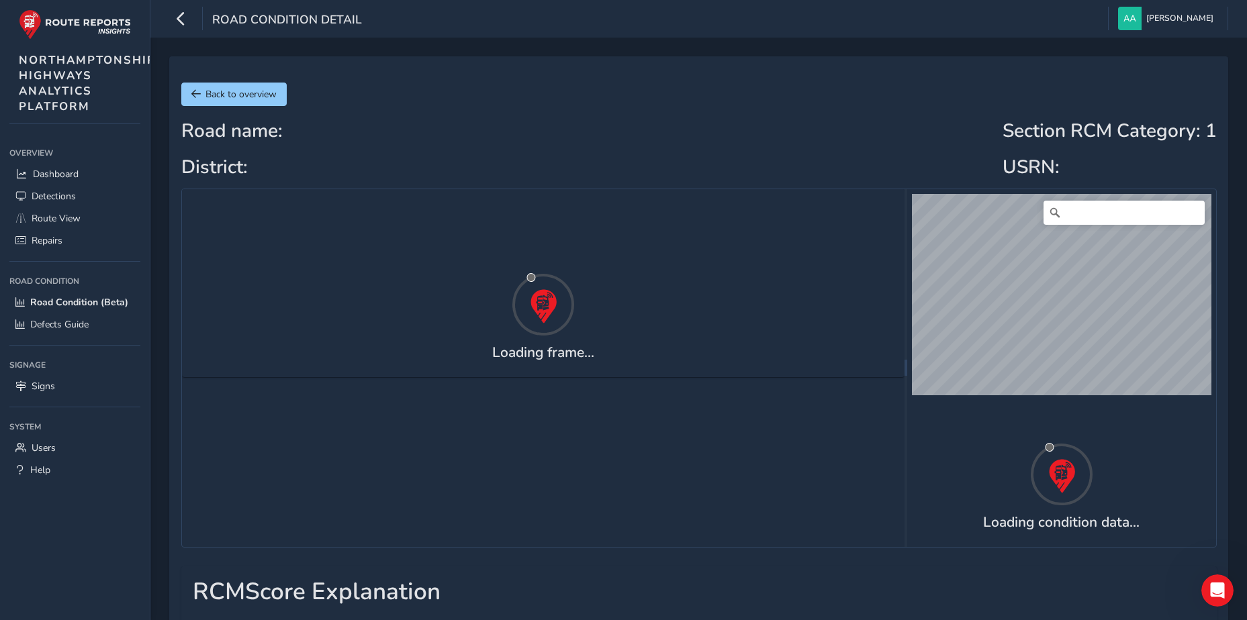
click at [538, 317] on icon at bounding box center [543, 304] width 67 height 67
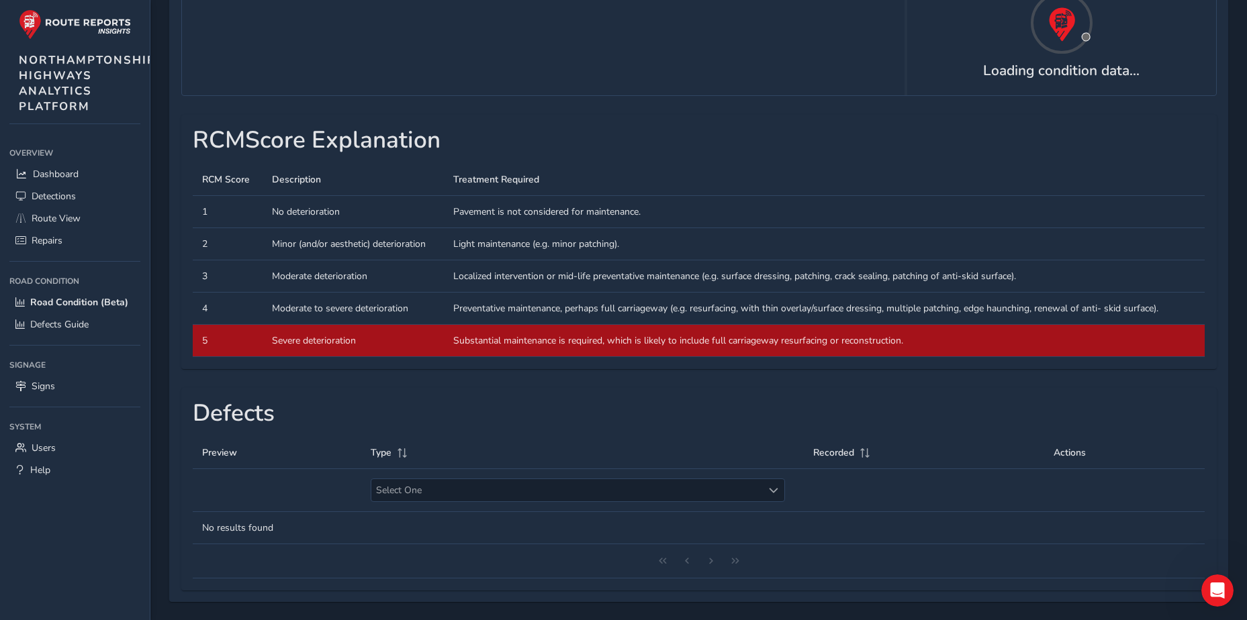
scroll to position [452, 0]
click at [320, 212] on td "Description No deterioration" at bounding box center [352, 211] width 181 height 32
click at [322, 238] on td "Description Minor (and/or aesthetic) deterioration" at bounding box center [352, 244] width 181 height 32
click at [776, 489] on span "Select One" at bounding box center [773, 489] width 9 height 9
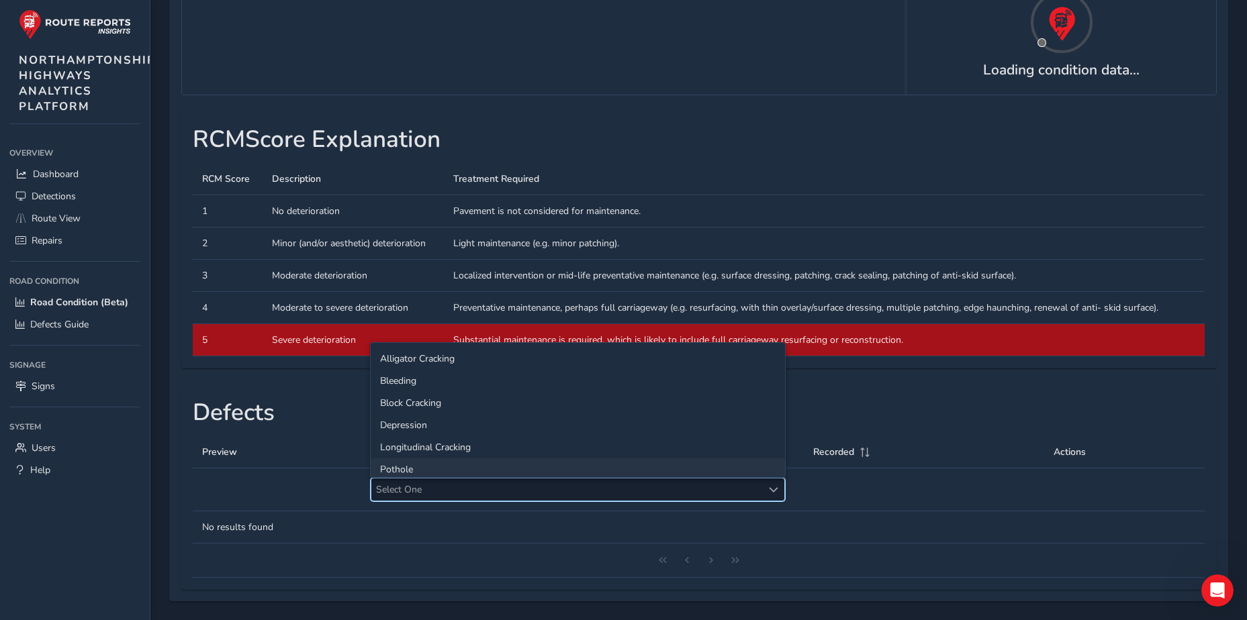
click at [395, 469] on li "Pothole" at bounding box center [578, 470] width 414 height 22
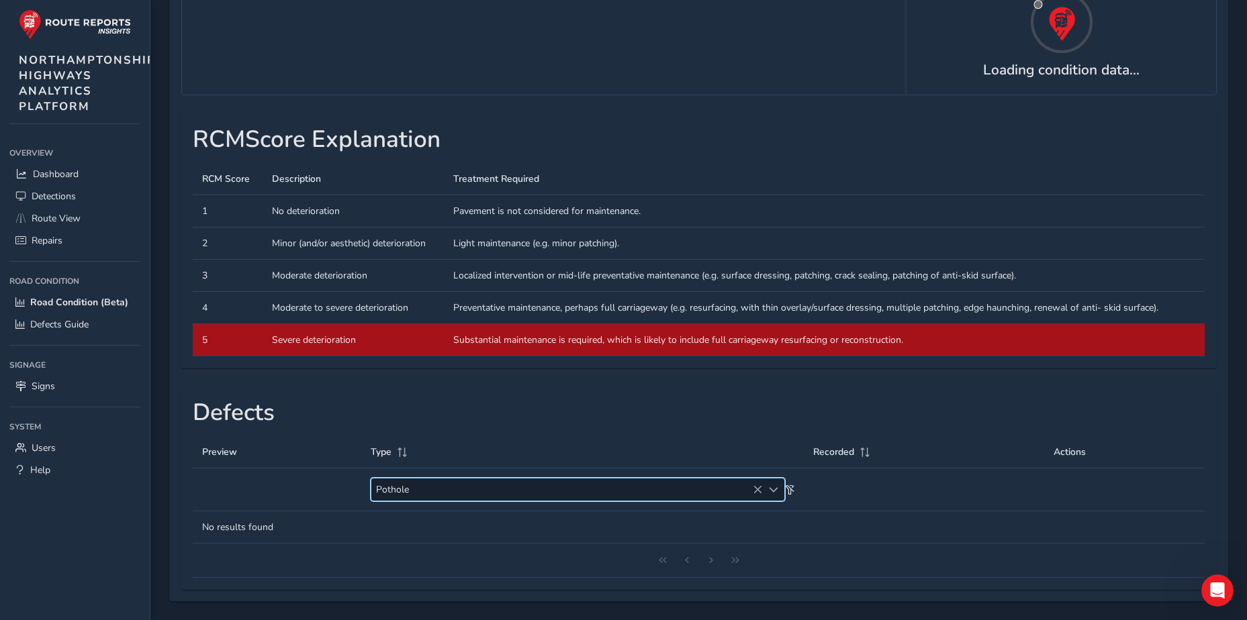
click at [752, 489] on span "Pothole" at bounding box center [566, 490] width 391 height 22
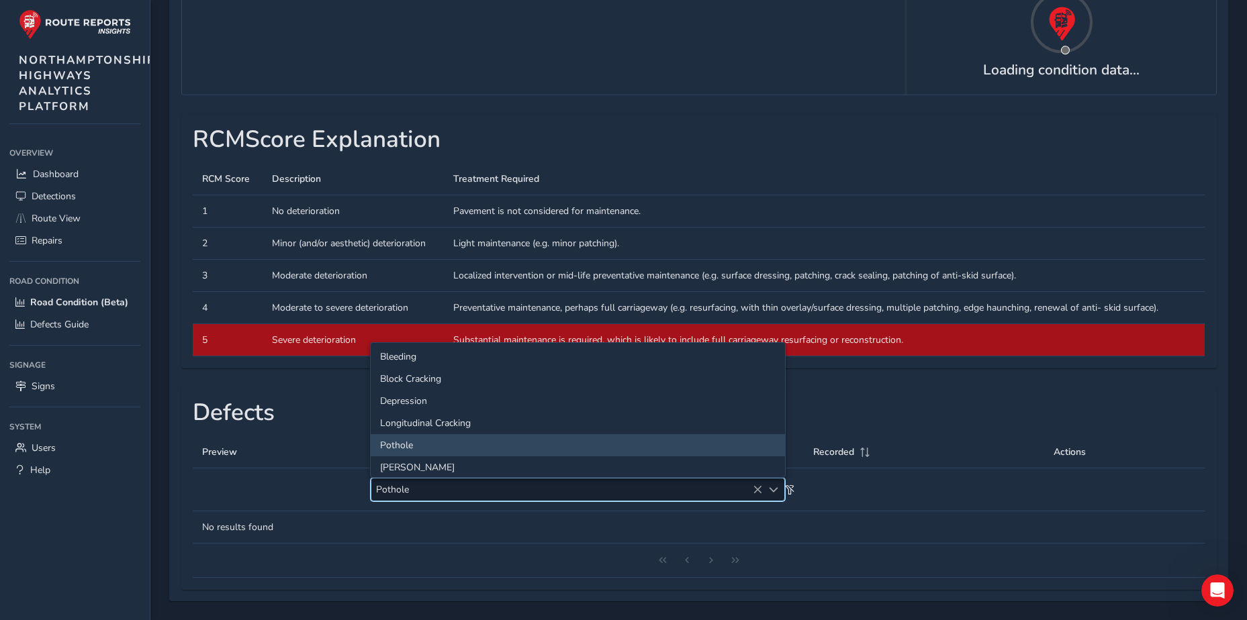
scroll to position [0, 0]
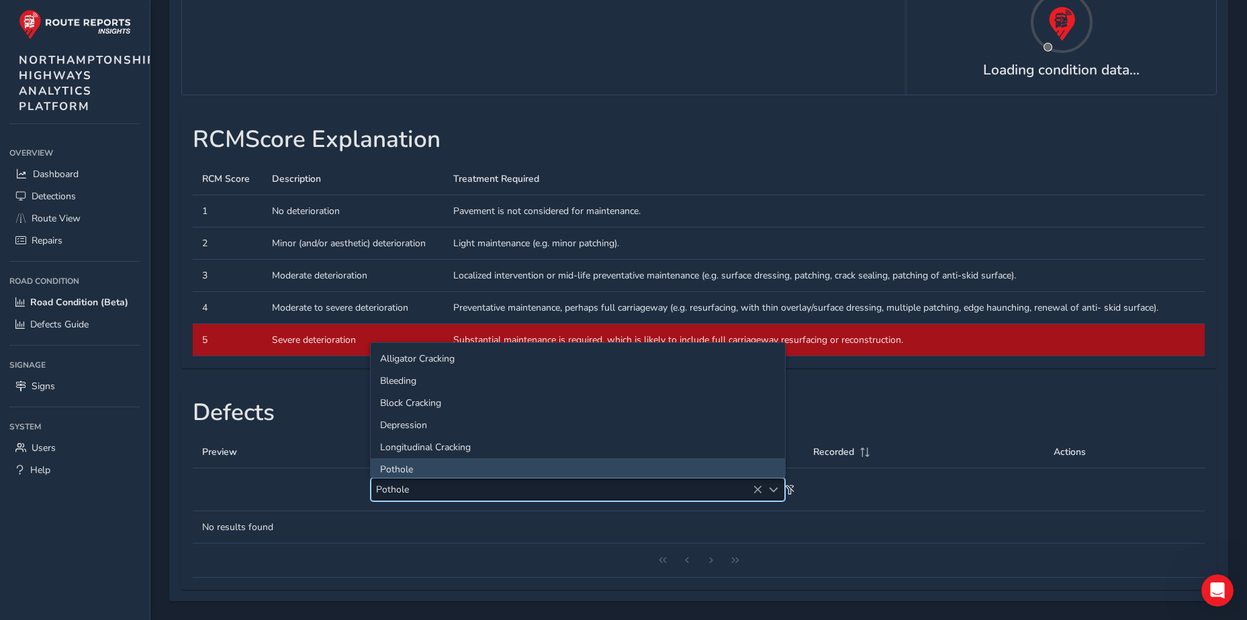
click at [868, 485] on th at bounding box center [924, 490] width 240 height 43
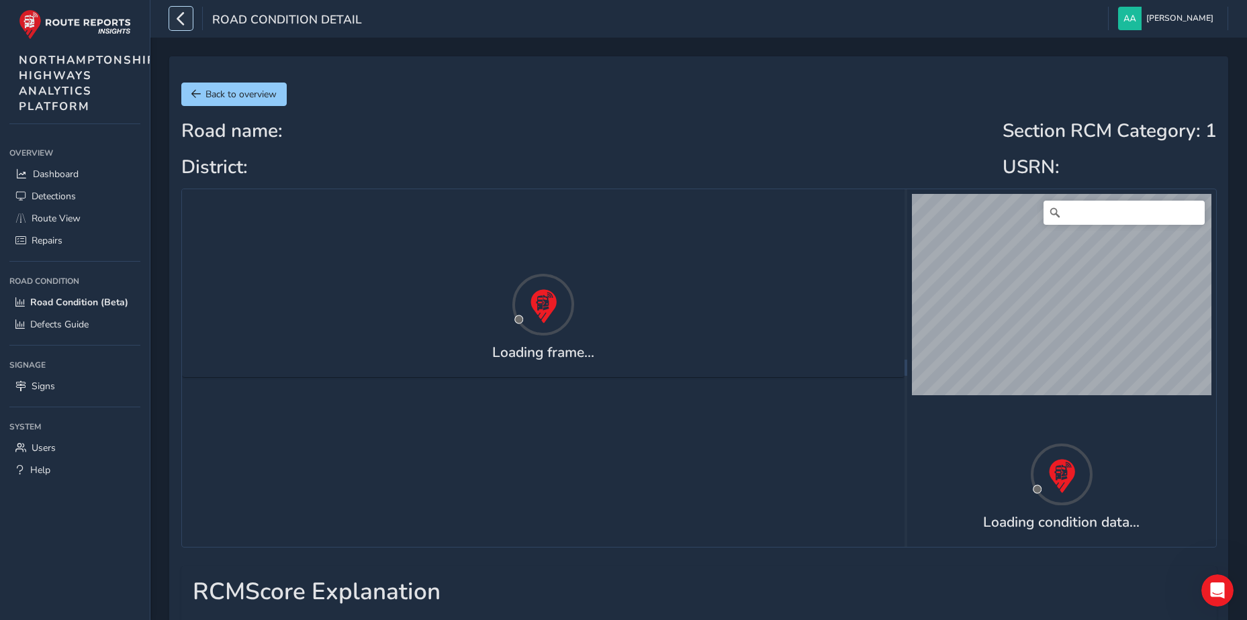
click at [179, 19] on icon "button" at bounding box center [181, 18] width 14 height 23
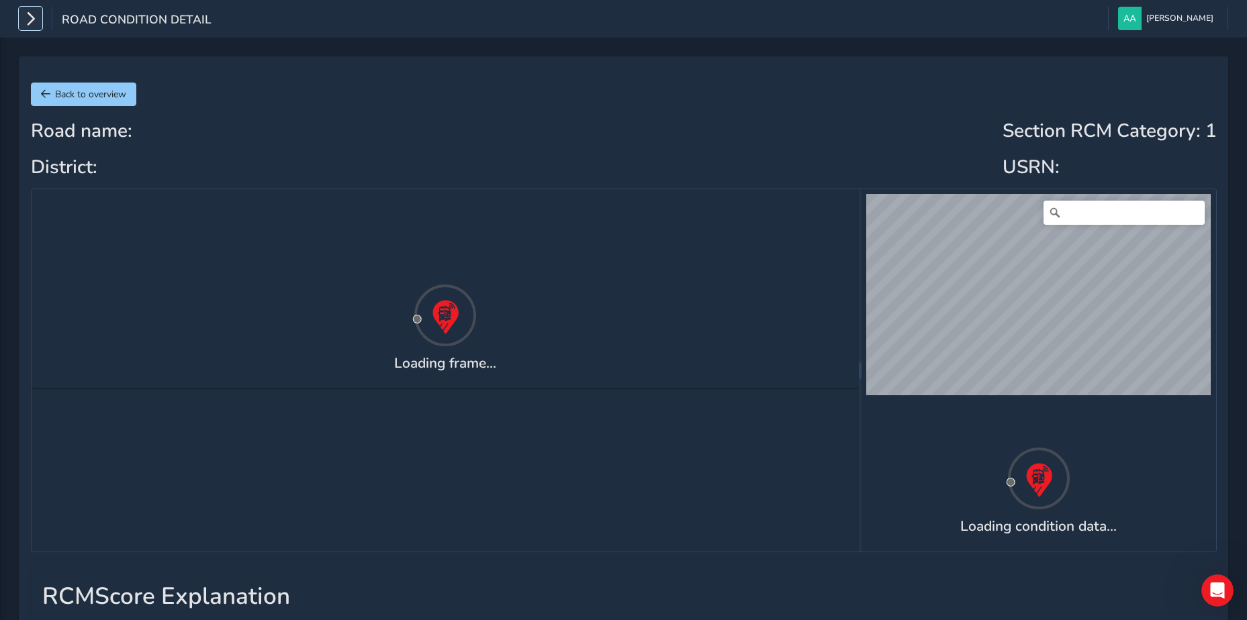
click at [32, 18] on icon "button" at bounding box center [30, 18] width 14 height 23
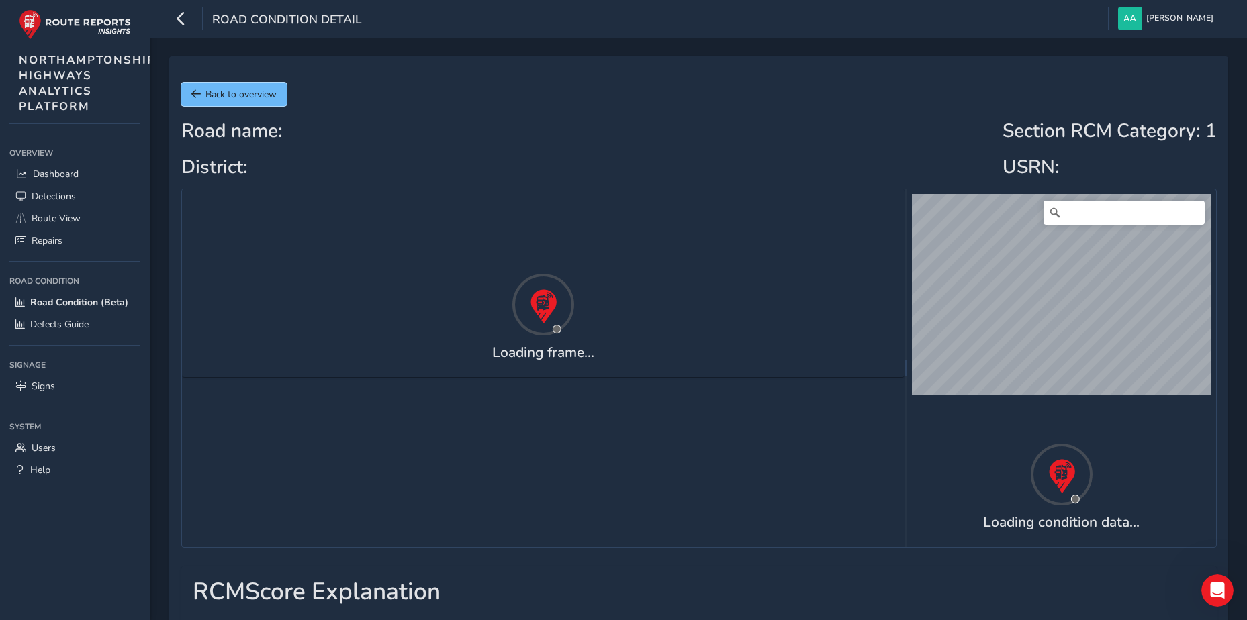
click at [242, 93] on span "Back to overview" at bounding box center [240, 94] width 71 height 13
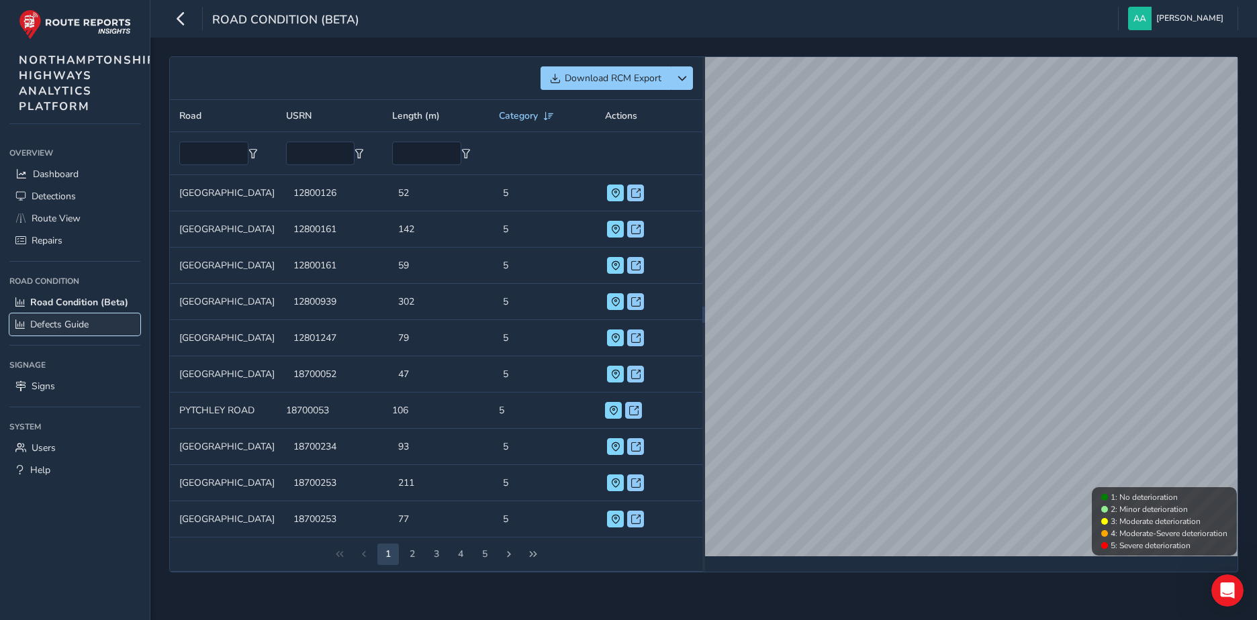
click at [54, 324] on span "Defects Guide" at bounding box center [59, 324] width 58 height 13
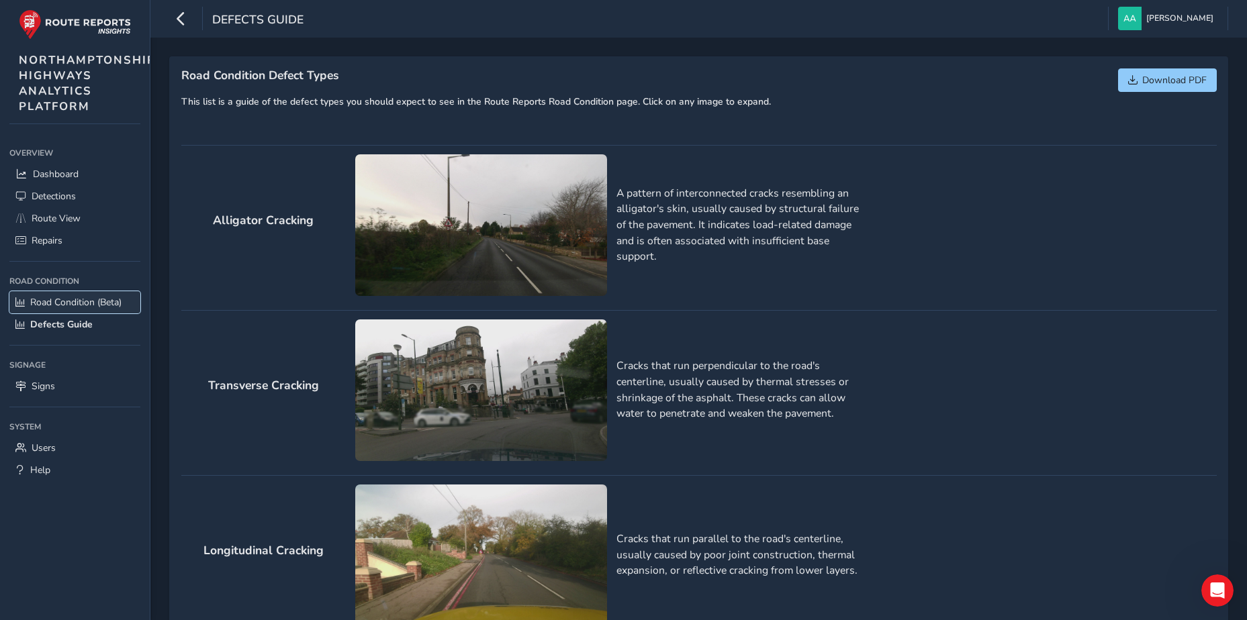
click at [54, 305] on span "Road Condition (Beta)" at bounding box center [75, 302] width 91 height 13
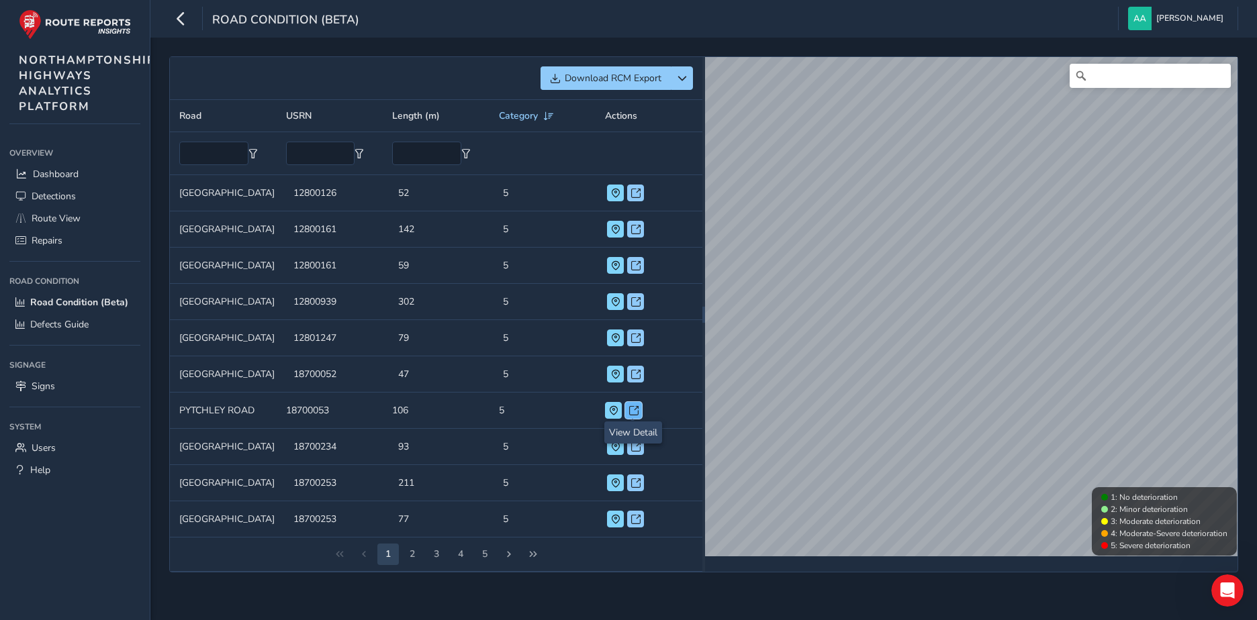
click at [632, 410] on span at bounding box center [633, 410] width 9 height 9
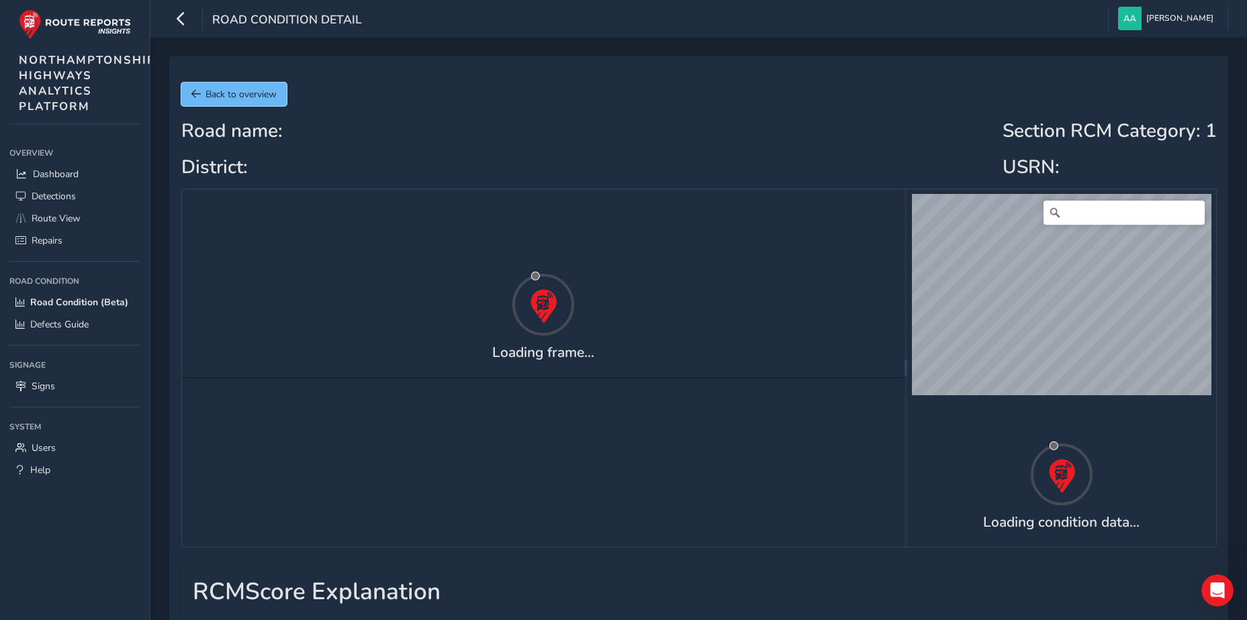
click at [202, 97] on button "Back to overview" at bounding box center [233, 94] width 105 height 23
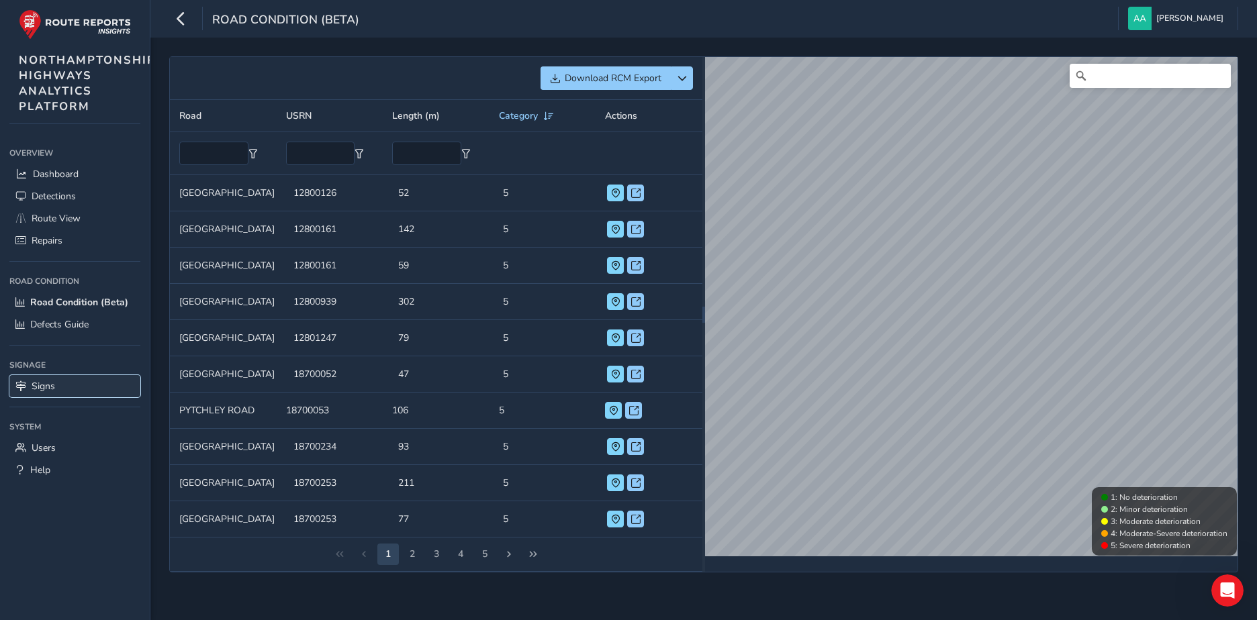
click at [37, 387] on span "Signs" at bounding box center [43, 386] width 23 height 13
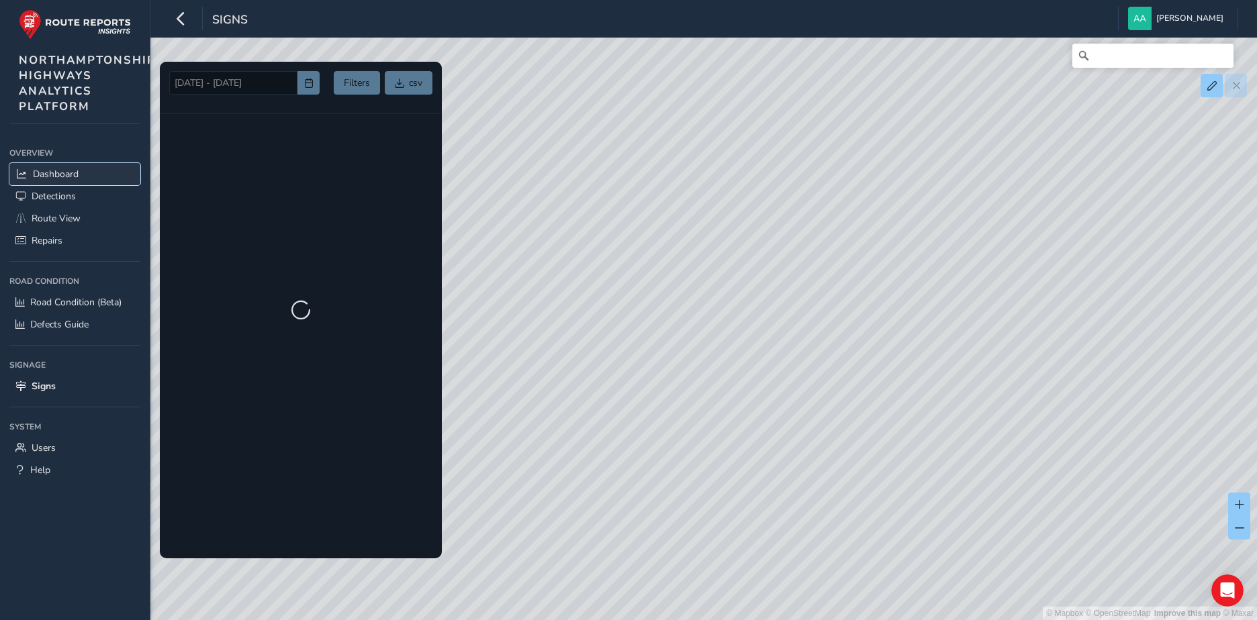
click at [52, 181] on link "Dashboard" at bounding box center [74, 174] width 131 height 22
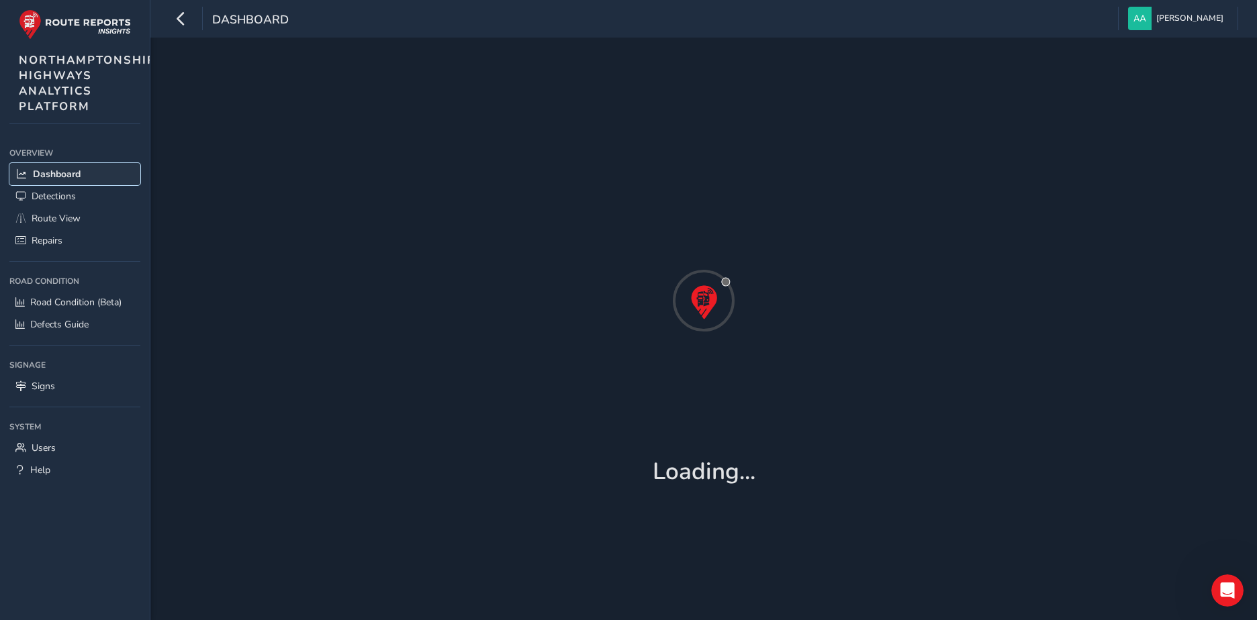
click at [70, 177] on span "Dashboard" at bounding box center [57, 174] width 48 height 13
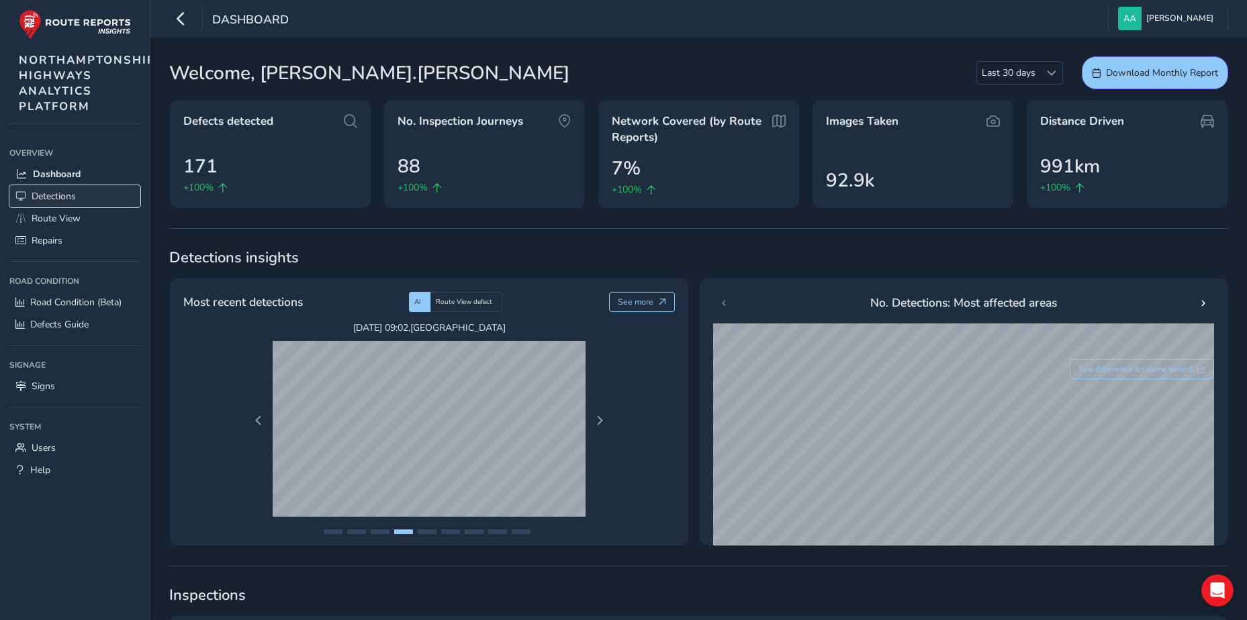
click at [60, 193] on span "Detections" at bounding box center [54, 196] width 44 height 13
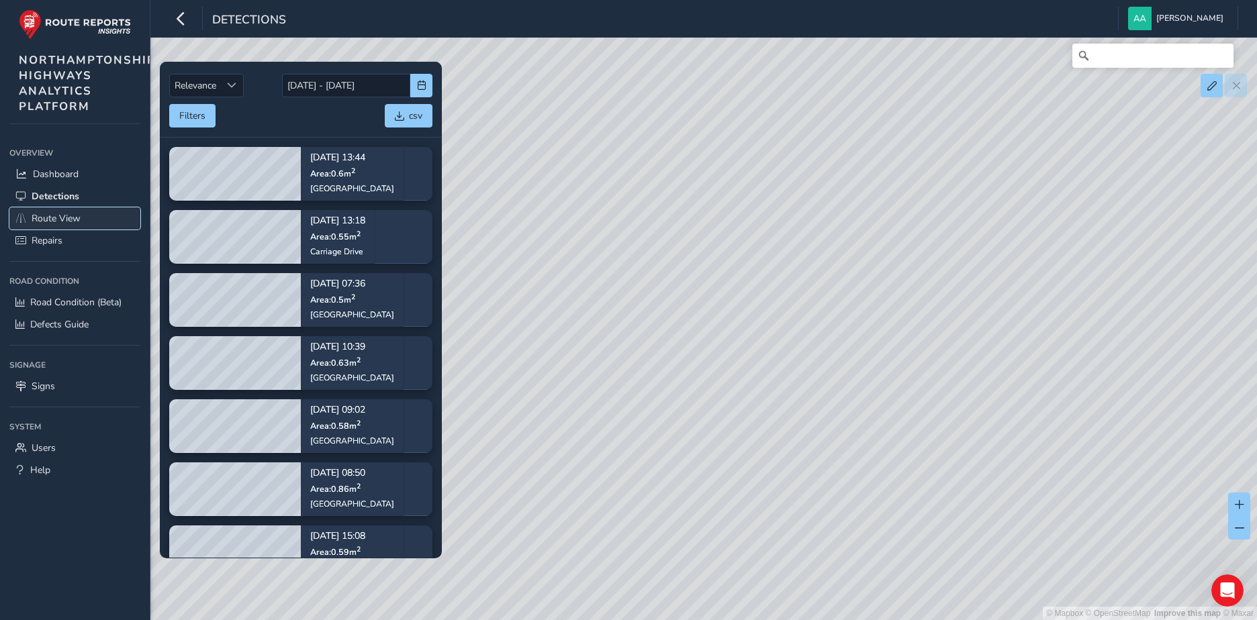
click at [63, 218] on span "Route View" at bounding box center [56, 218] width 49 height 13
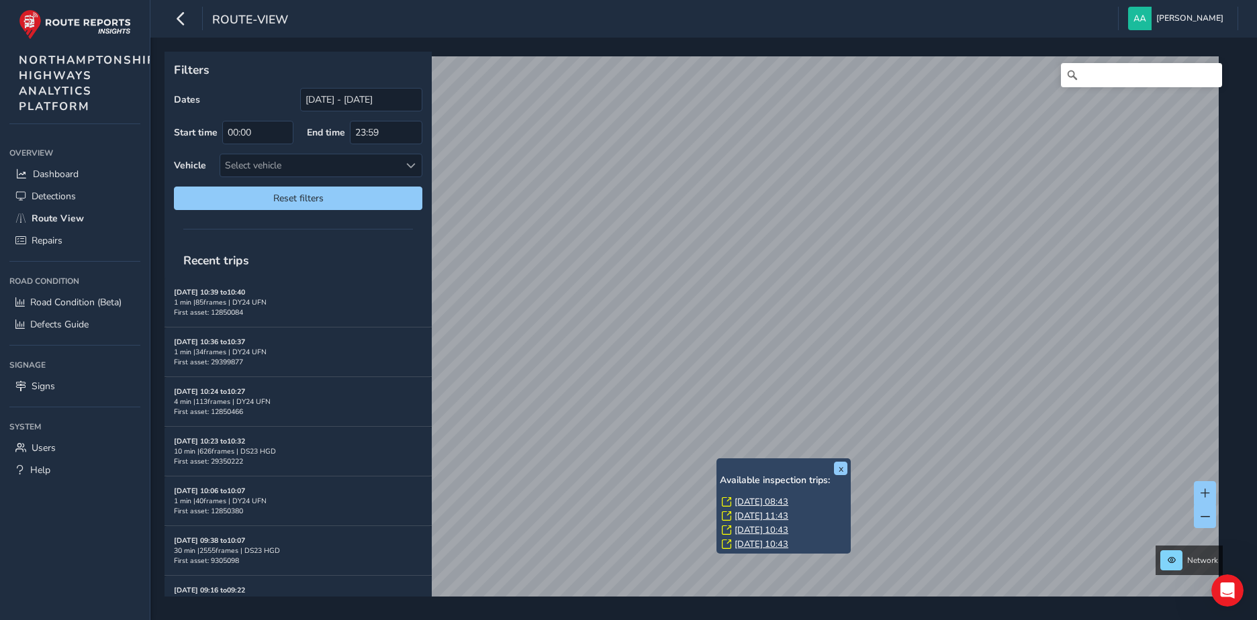
click at [720, 460] on div "x Available inspection trips: Thu, 28 Aug, 08:43 Wed, 27 Aug, 11:43 Wed, 20 Aug…" at bounding box center [783, 506] width 134 height 95
click at [765, 544] on link "Tue, 19 Aug, 10:43" at bounding box center [761, 544] width 54 height 12
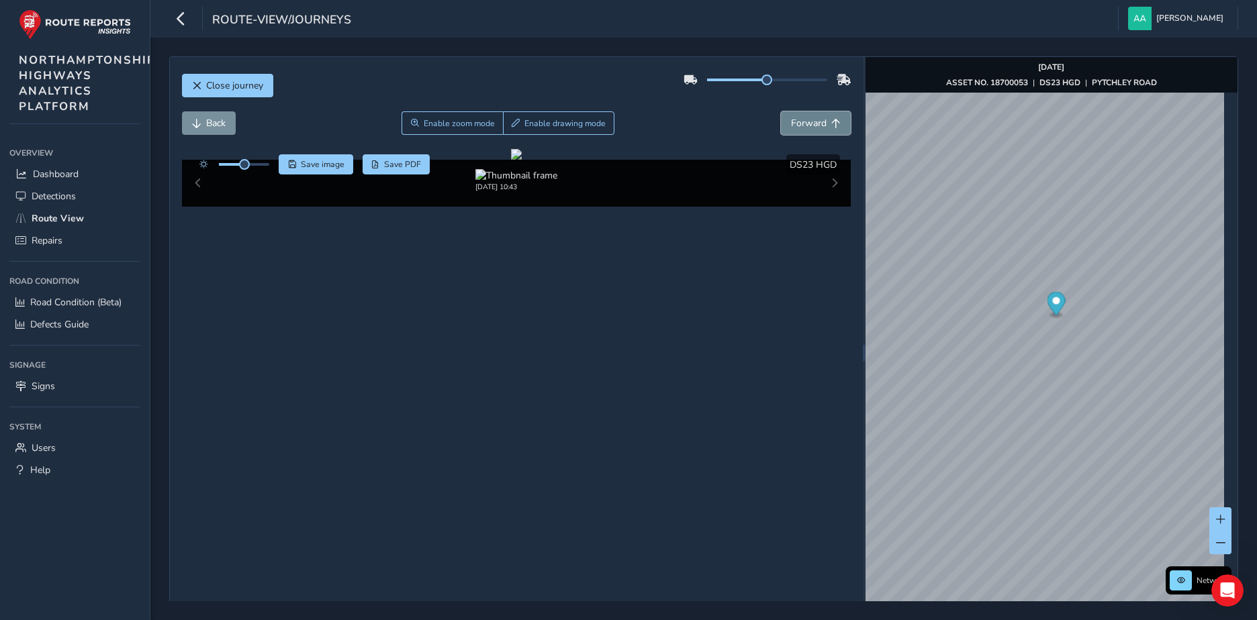
click at [816, 118] on span "Forward" at bounding box center [809, 123] width 36 height 13
click at [808, 122] on span "Forward" at bounding box center [809, 123] width 36 height 13
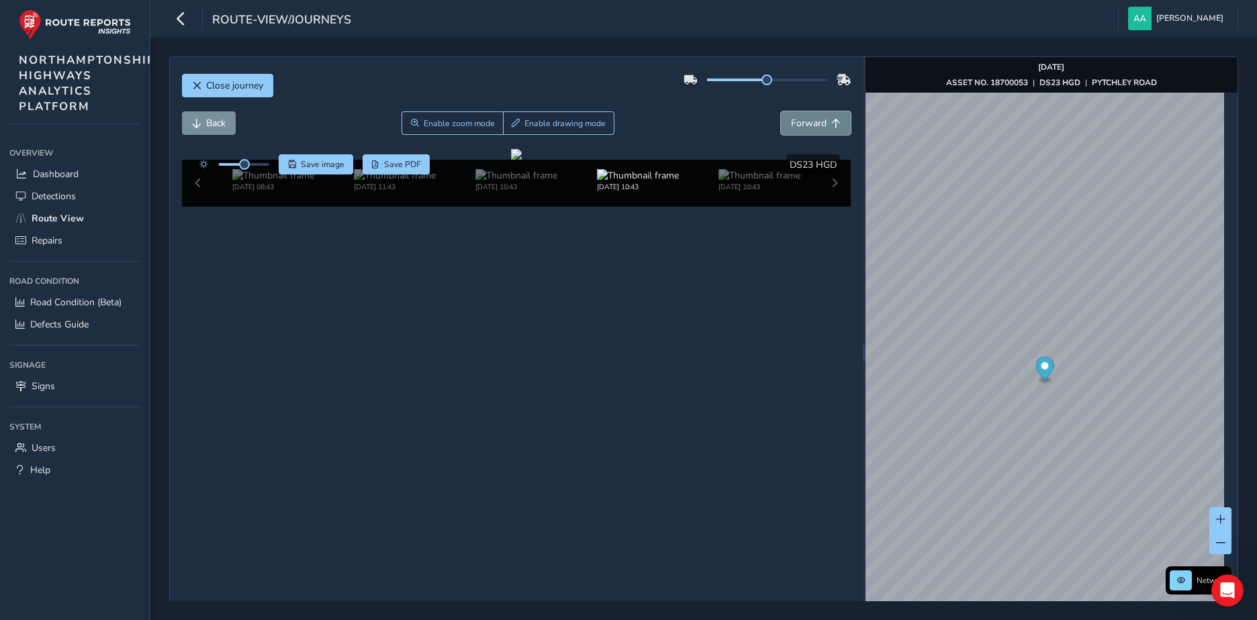
click at [808, 122] on span "Forward" at bounding box center [809, 123] width 36 height 13
drag, startPoint x: 459, startPoint y: 336, endPoint x: 712, endPoint y: 345, distance: 253.9
click at [522, 160] on div at bounding box center [516, 154] width 11 height 11
click at [511, 160] on div at bounding box center [516, 154] width 11 height 11
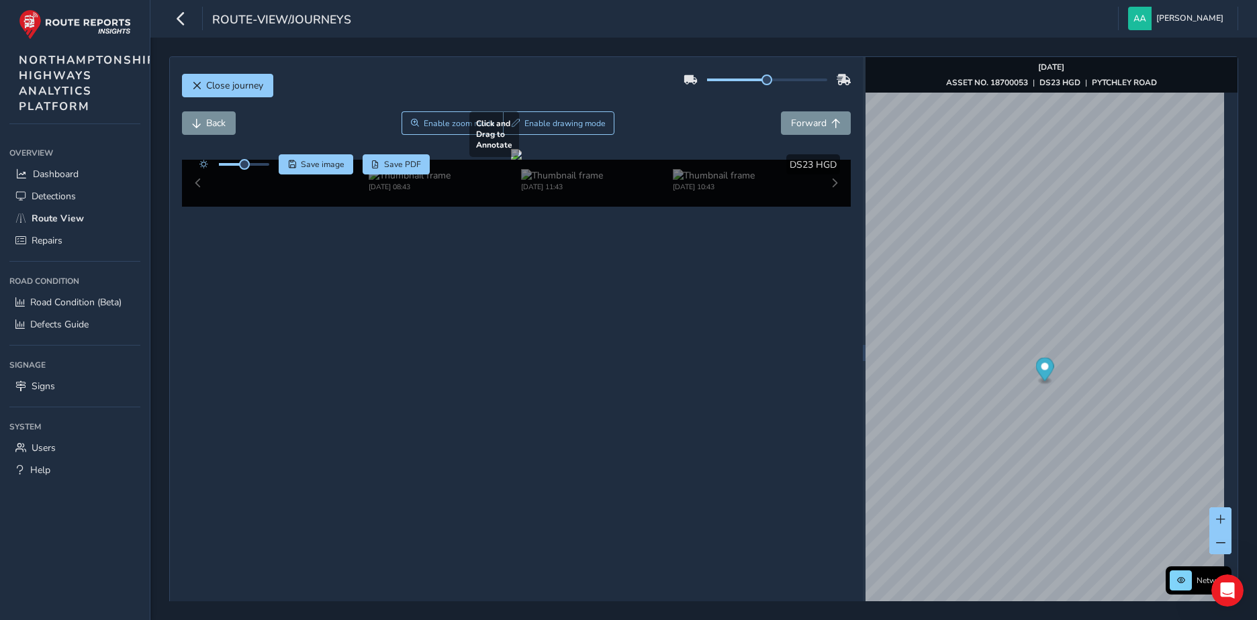
click at [522, 160] on div at bounding box center [516, 154] width 11 height 11
click at [511, 160] on div at bounding box center [516, 154] width 11 height 11
drag, startPoint x: 456, startPoint y: 339, endPoint x: 716, endPoint y: 347, distance: 259.9
click at [522, 160] on div at bounding box center [516, 154] width 11 height 11
click at [1231, 590] on icon "Open Intercom Messenger" at bounding box center [1225, 589] width 22 height 22
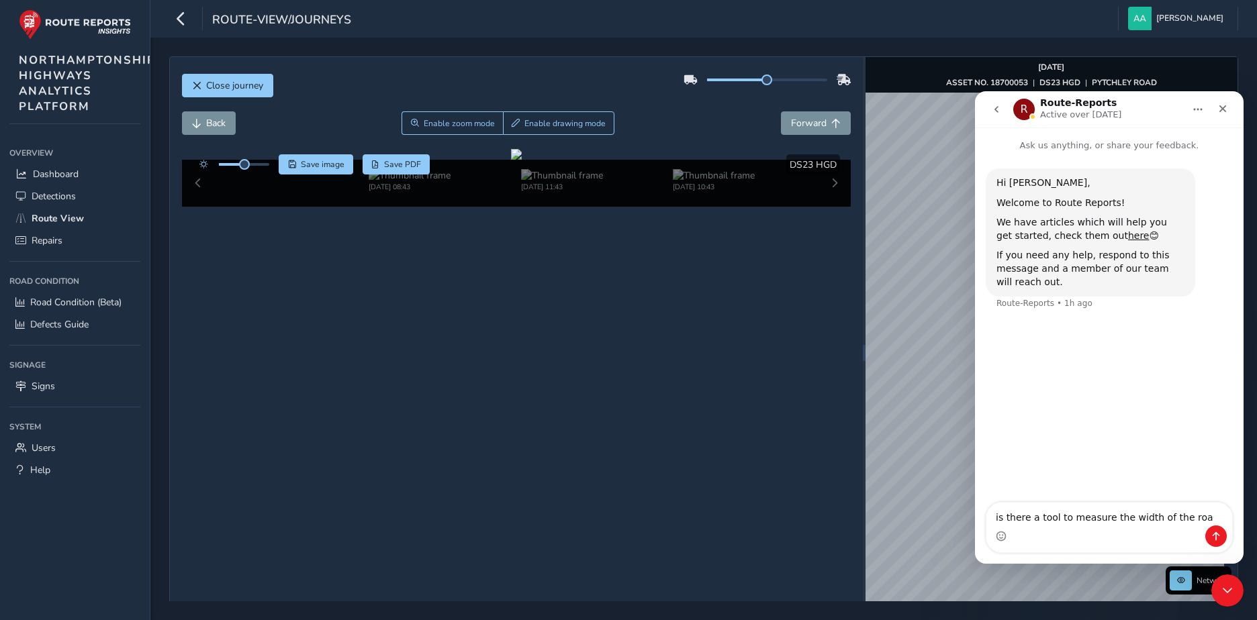
type textarea "is there a tool to measure the width of the road"
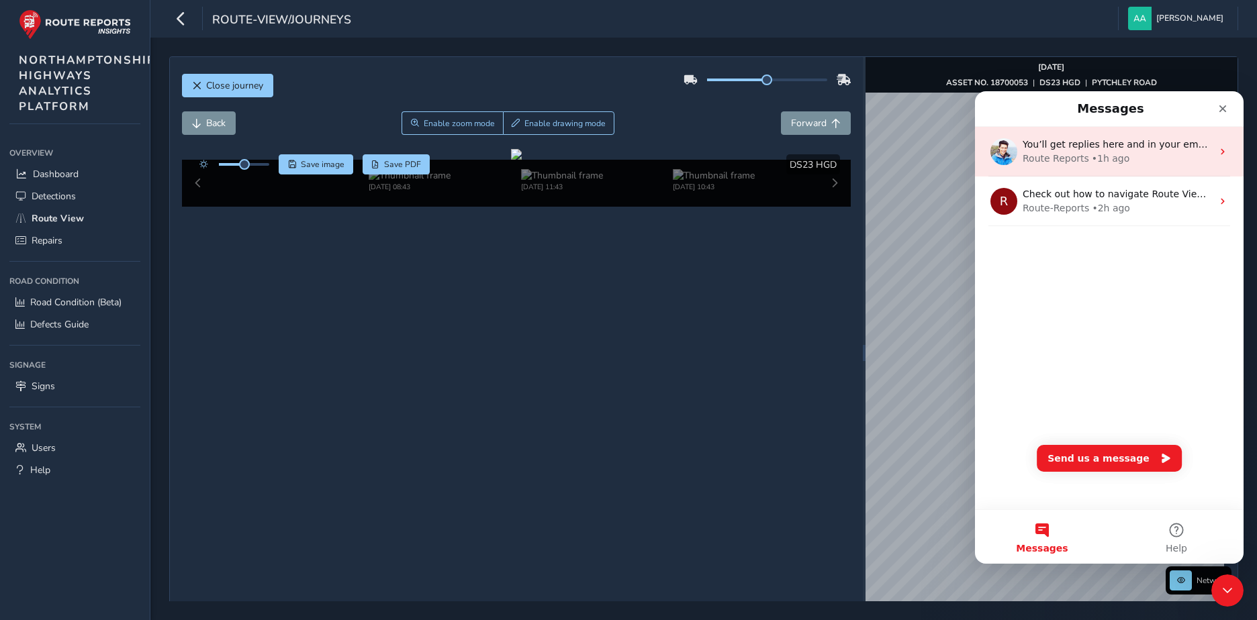
click at [1218, 150] on icon "Intercom messenger" at bounding box center [1222, 151] width 11 height 11
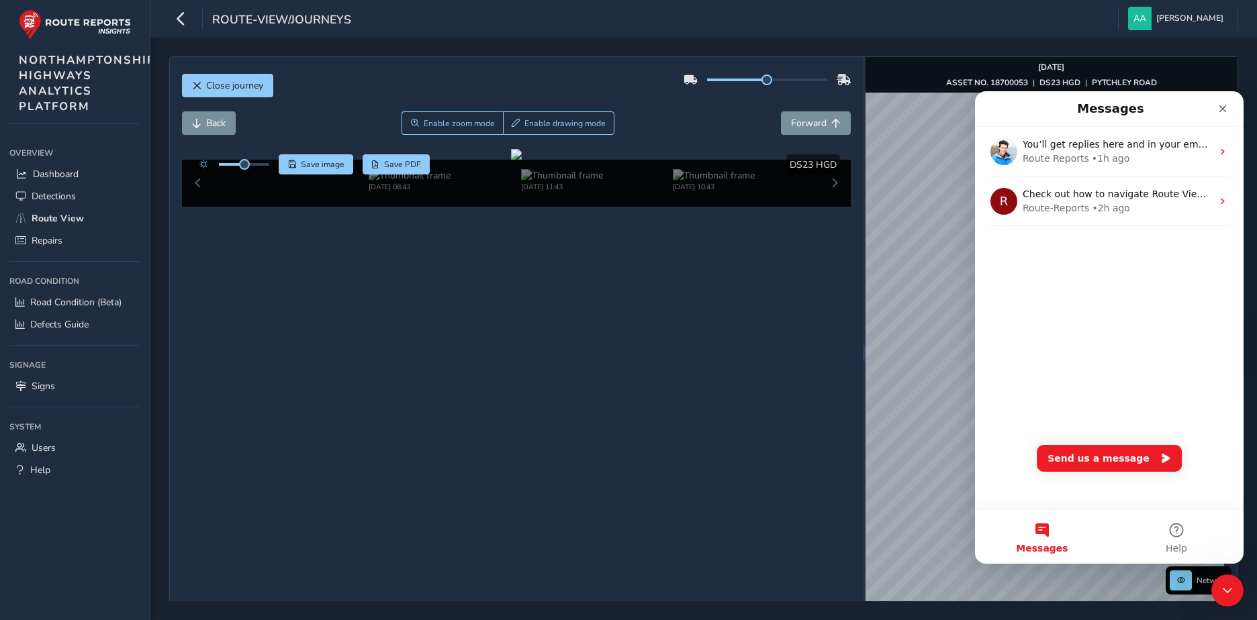
click at [1045, 531] on button "Messages" at bounding box center [1042, 537] width 134 height 54
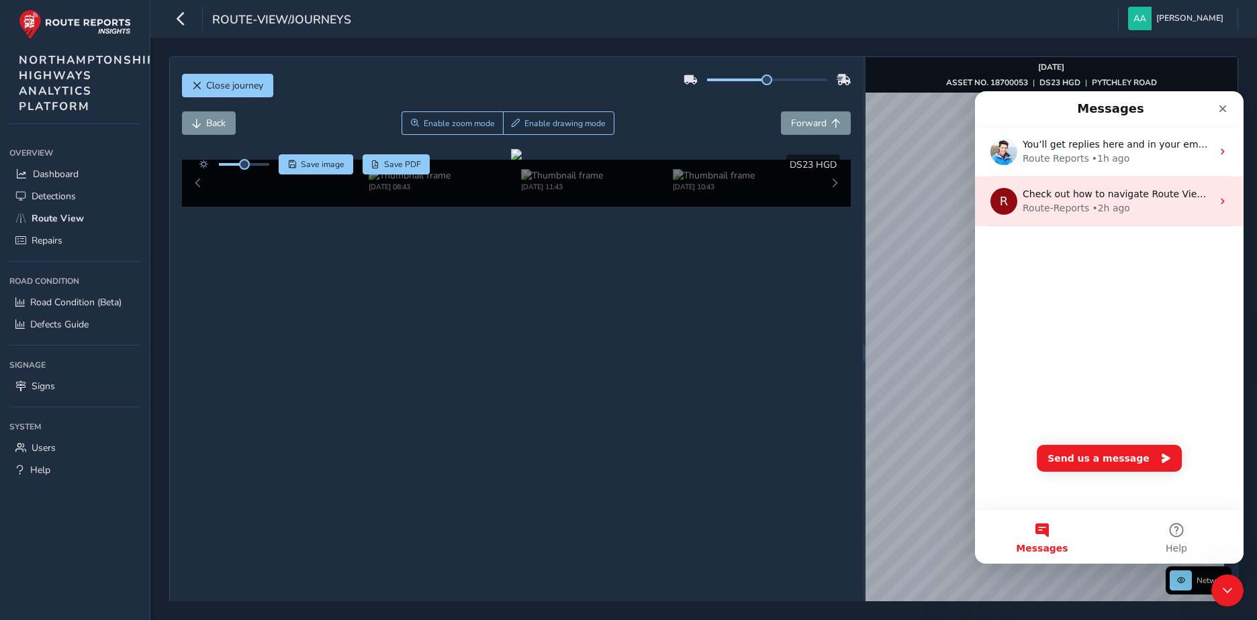
click at [1217, 201] on icon "Intercom messenger" at bounding box center [1222, 201] width 11 height 11
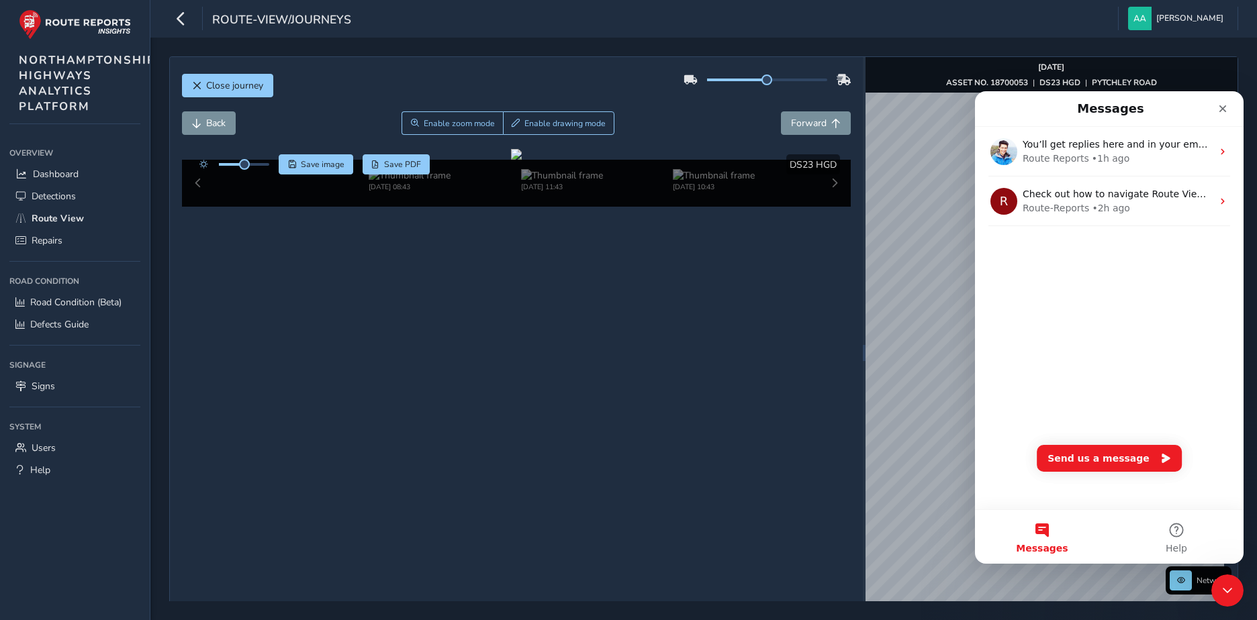
click at [1090, 342] on div "You’ll get replies here and in your email: ✉️ andrew.avallone@kier.co.uk The te…" at bounding box center [1109, 318] width 269 height 383
click at [1228, 106] on icon "Close" at bounding box center [1222, 108] width 11 height 11
